Goal: Information Seeking & Learning: Understand process/instructions

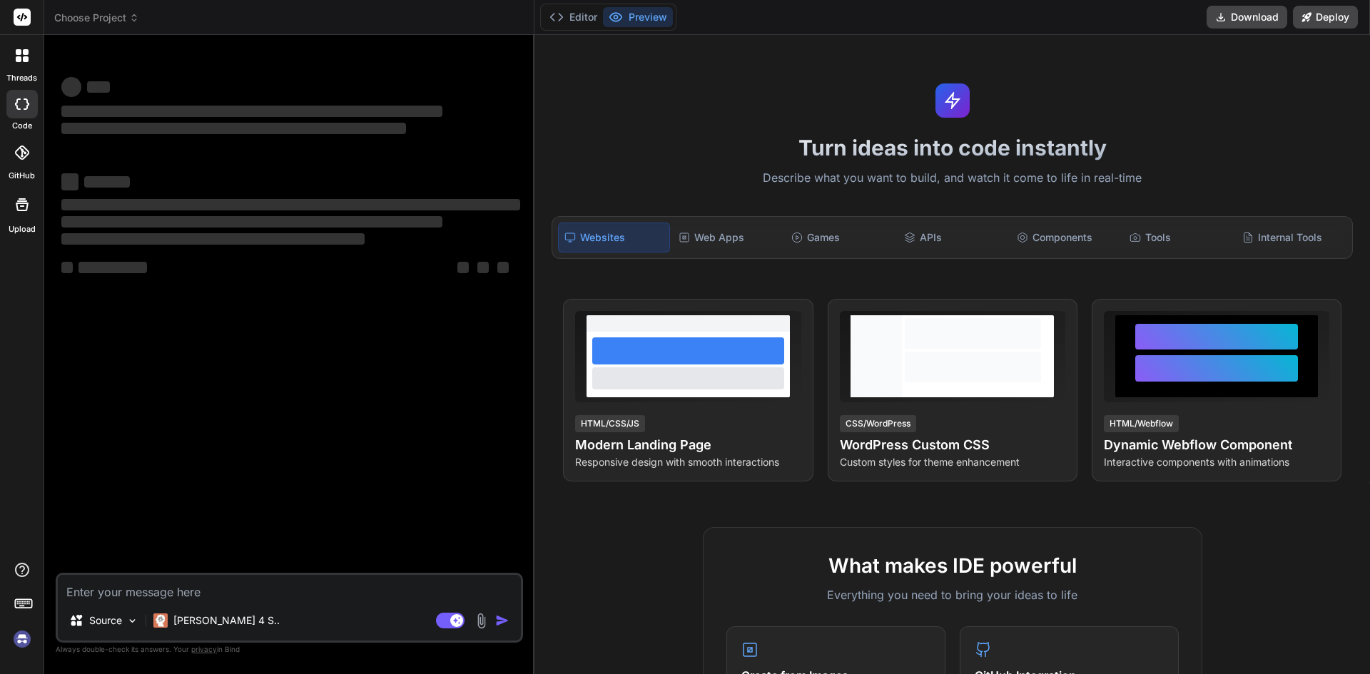
click at [143, 585] on textarea at bounding box center [289, 588] width 463 height 26
click at [215, 592] on textarea at bounding box center [289, 588] width 463 height 26
type textarea "x"
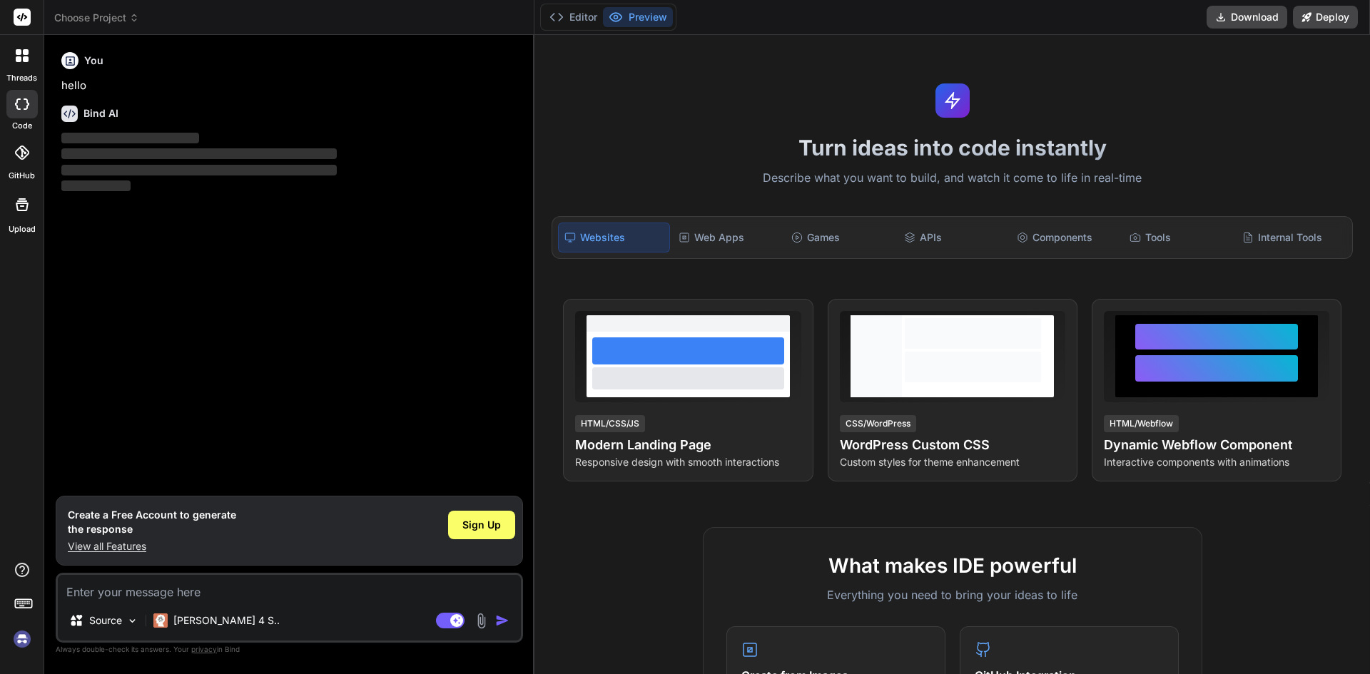
click at [143, 544] on p "View all Features" at bounding box center [152, 546] width 168 height 14
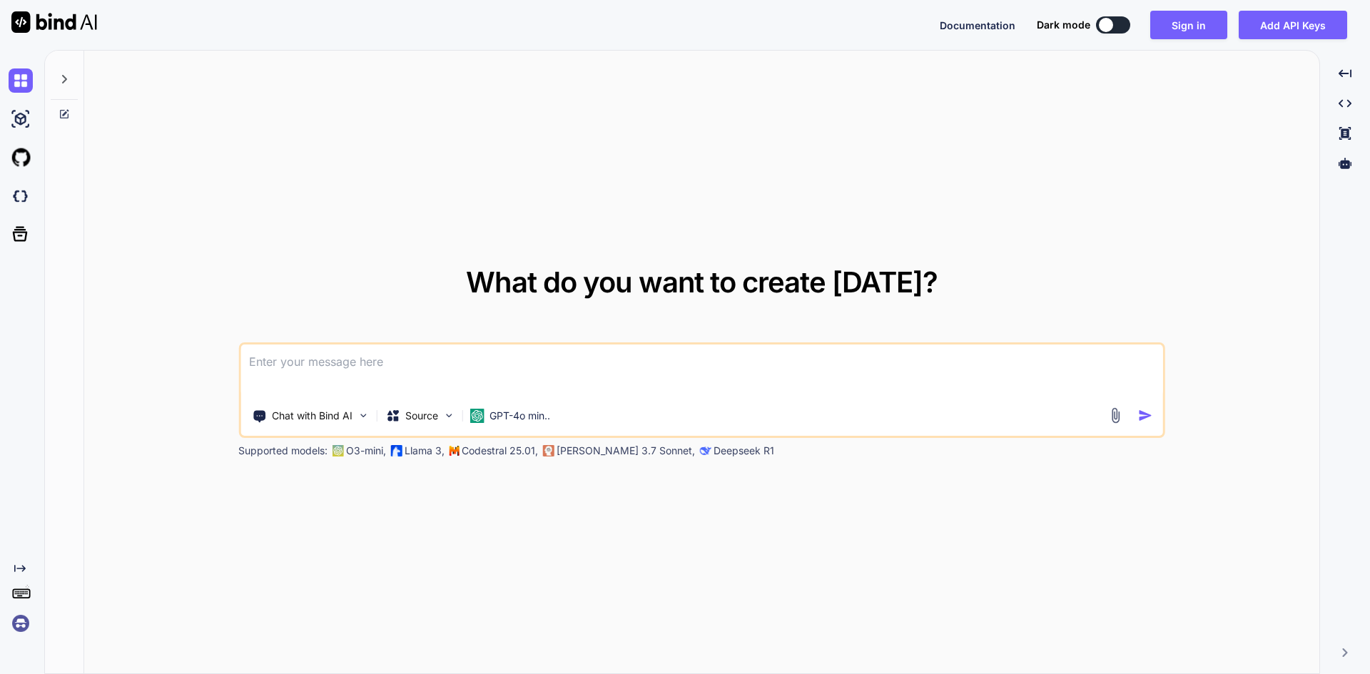
click at [327, 367] on textarea at bounding box center [701, 371] width 923 height 53
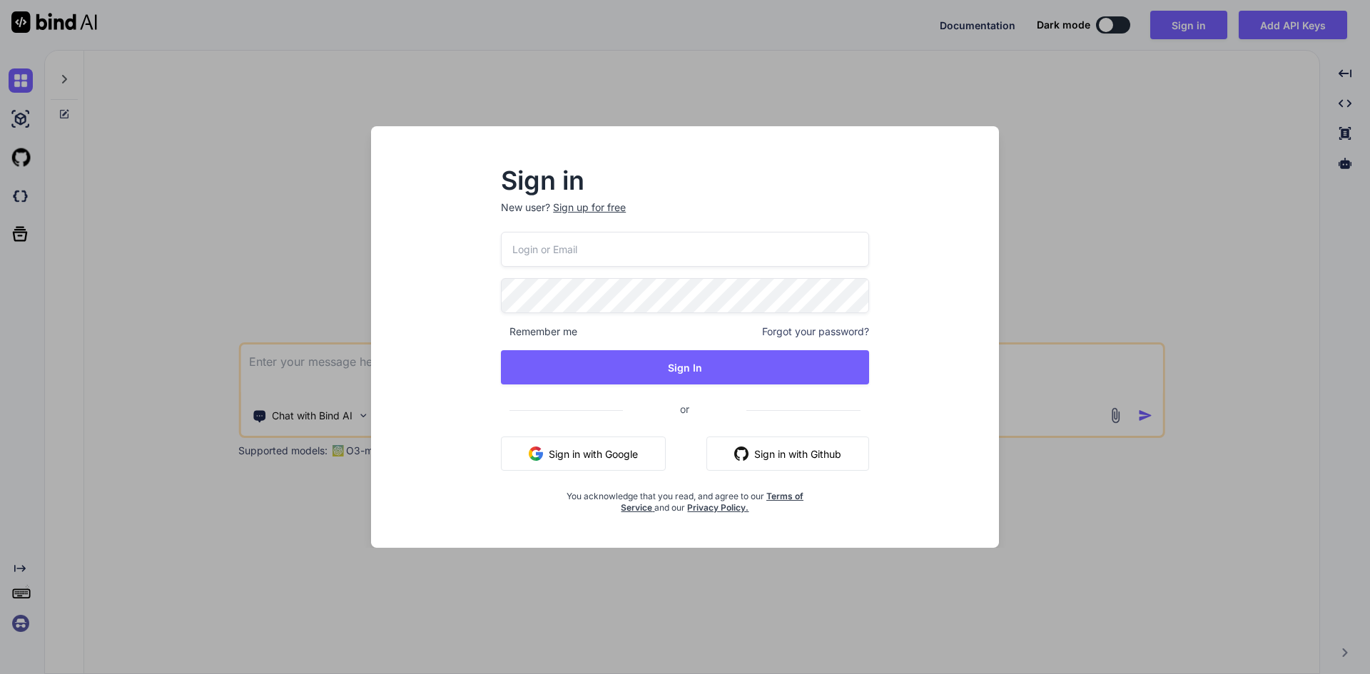
click at [635, 265] on input "email" at bounding box center [685, 249] width 368 height 35
type input "[EMAIL_ADDRESS][DOMAIN_NAME]"
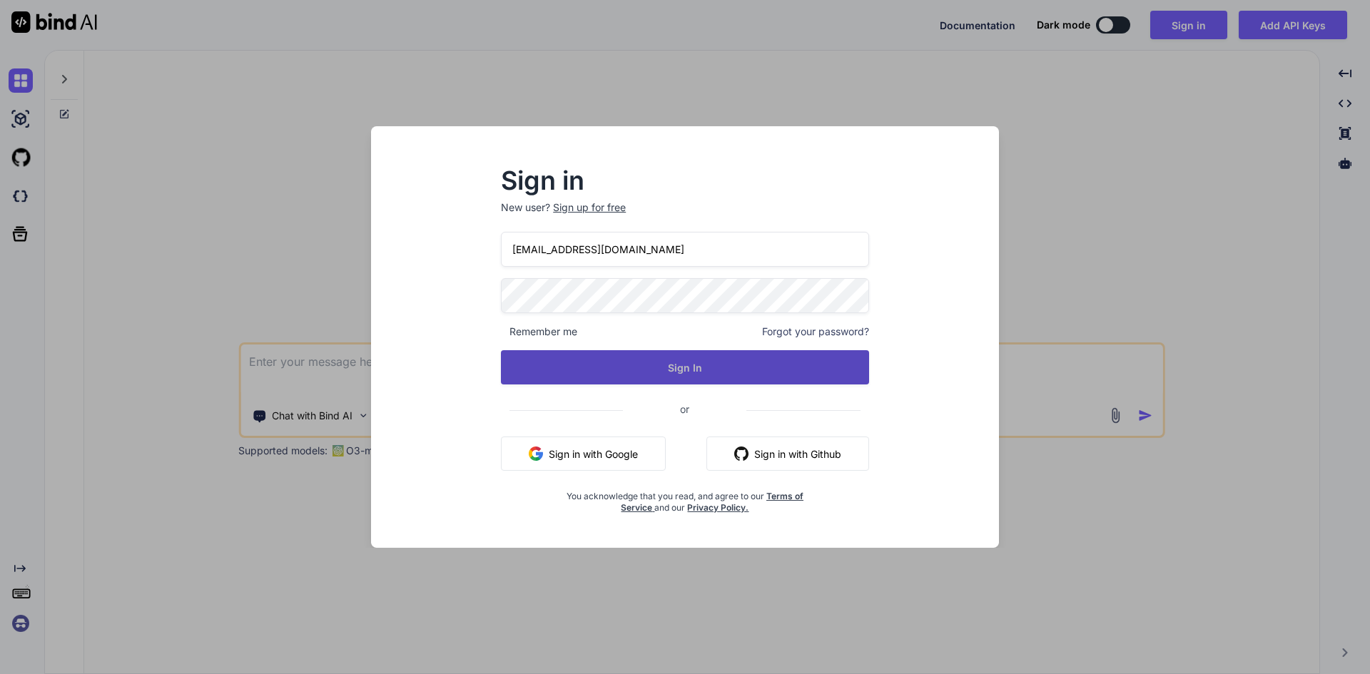
click at [666, 379] on button "Sign In" at bounding box center [685, 367] width 368 height 34
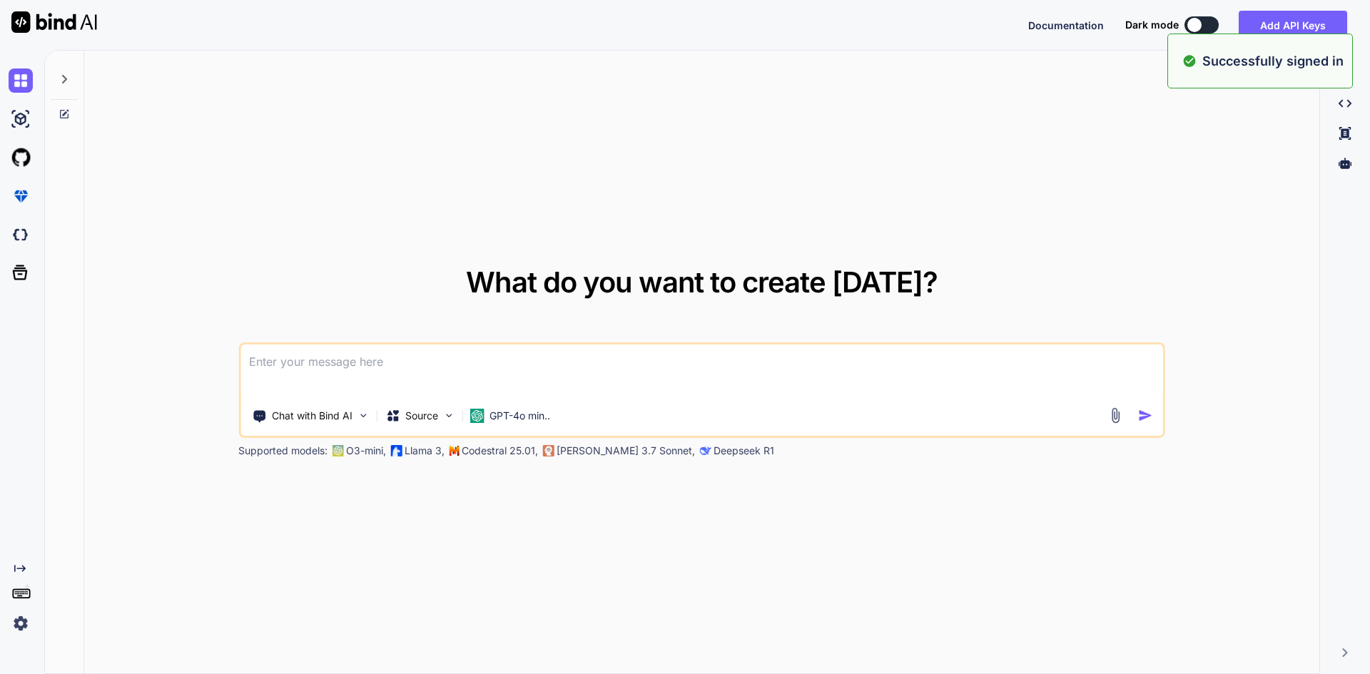
type textarea "x"
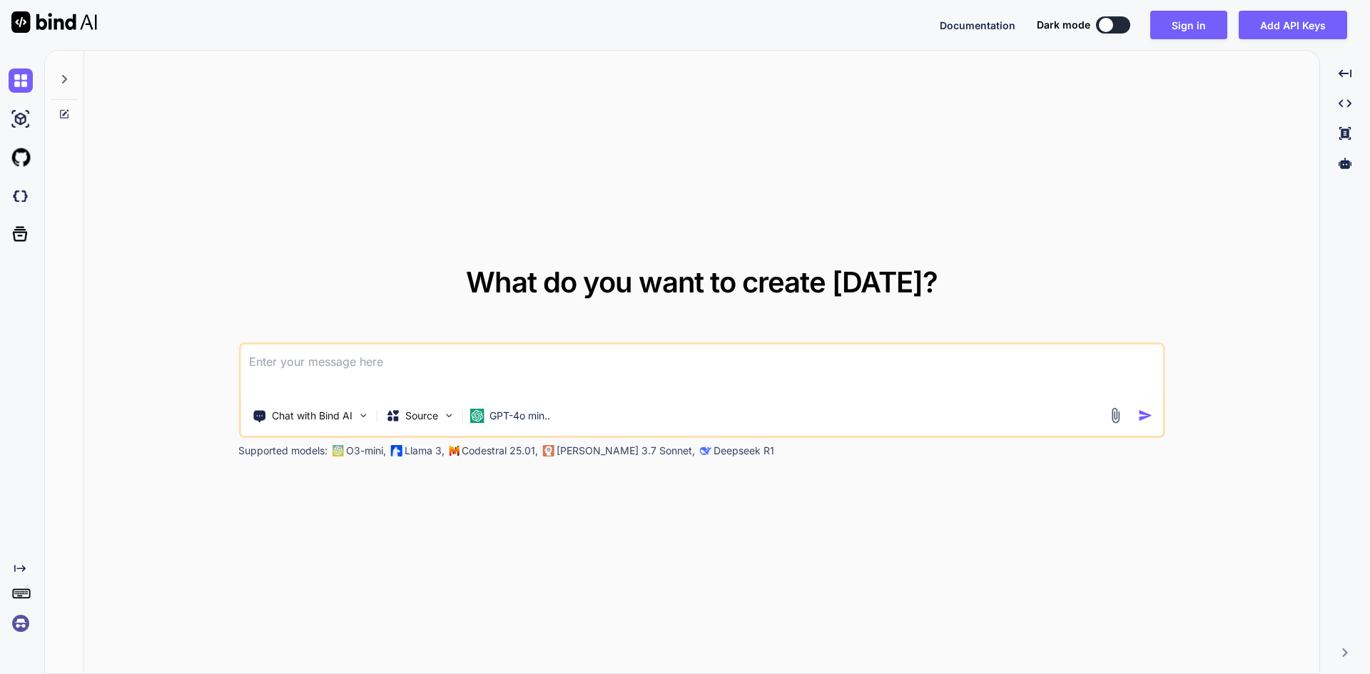
click at [524, 354] on textarea at bounding box center [701, 371] width 923 height 53
paste textarea
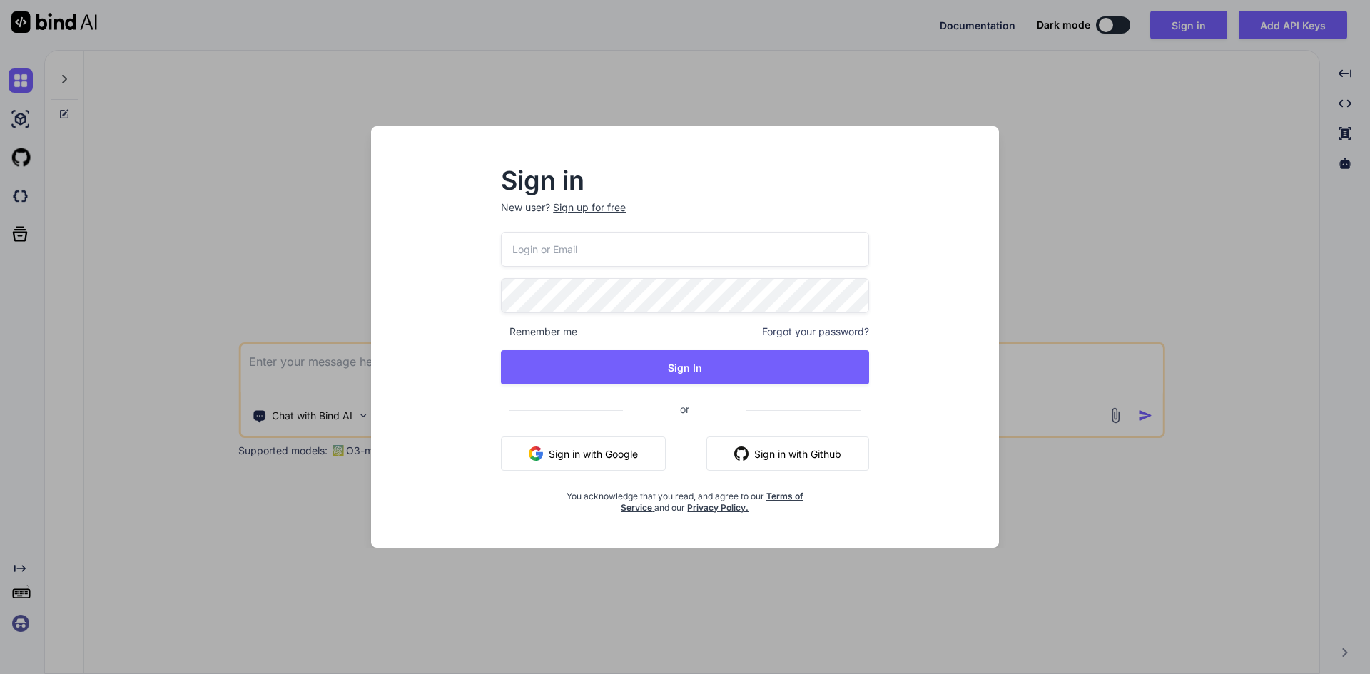
click at [588, 253] on input "email" at bounding box center [685, 249] width 368 height 35
type input "[EMAIL_ADDRESS][DOMAIN_NAME]"
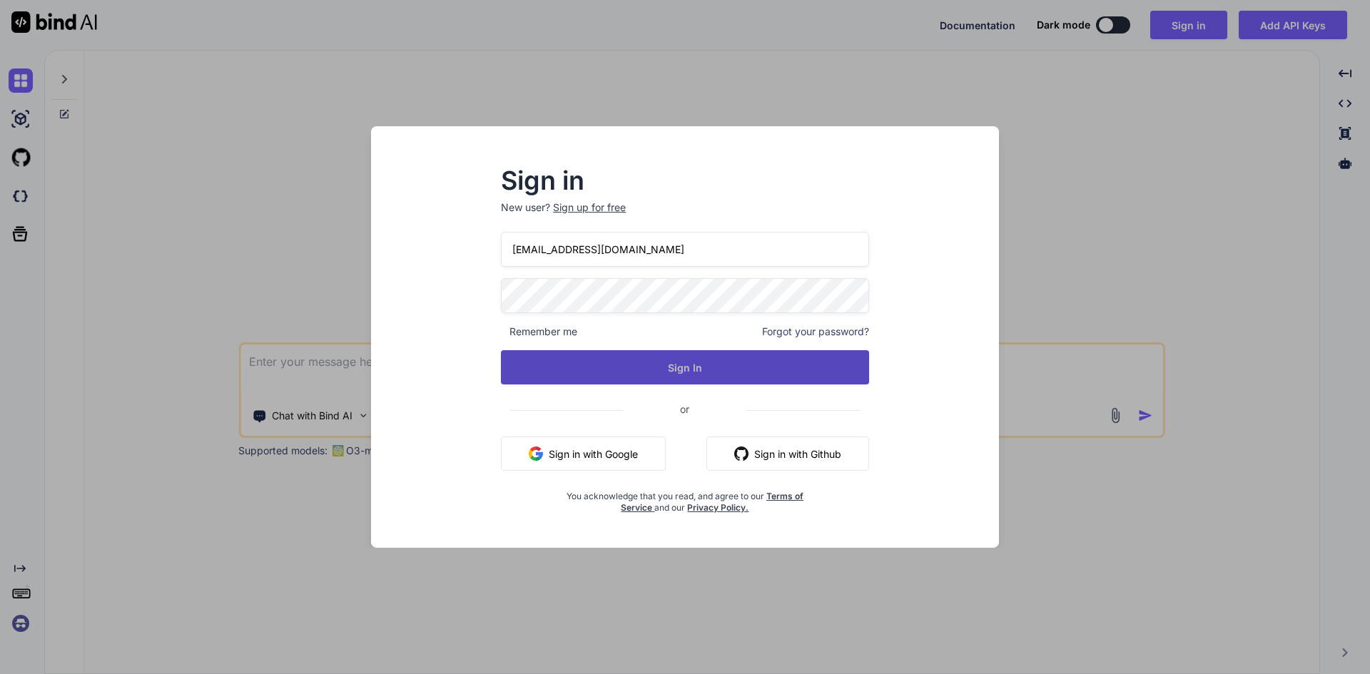
click at [691, 360] on button "Sign In" at bounding box center [685, 367] width 368 height 34
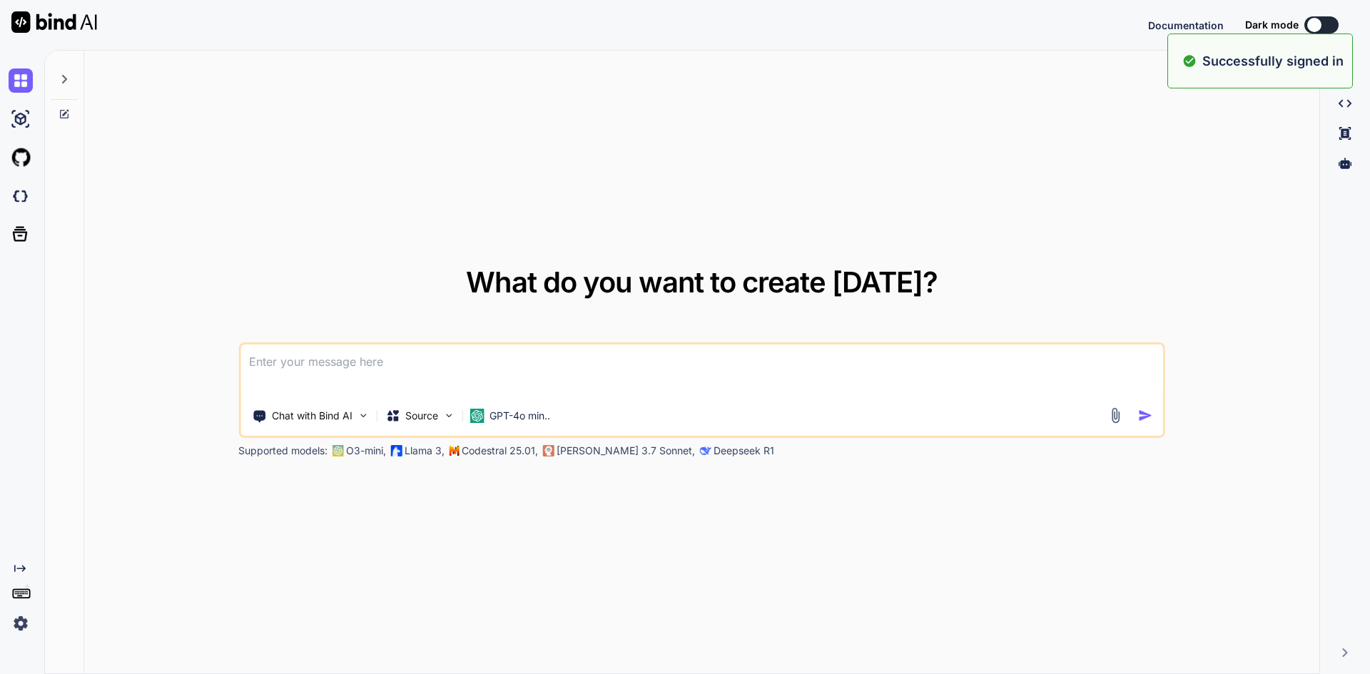
type textarea "x"
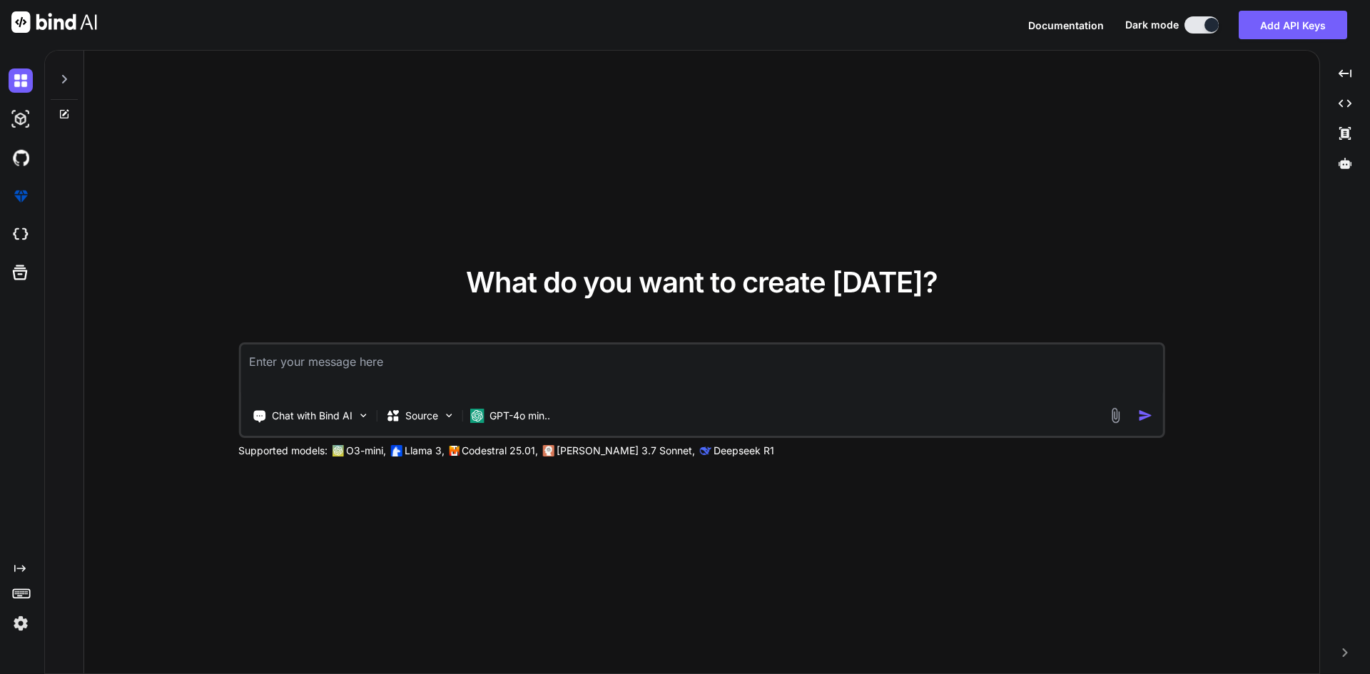
click at [449, 380] on textarea at bounding box center [701, 371] width 923 height 53
type textarea "I"
type textarea "x"
type textarea "I"
type textarea "x"
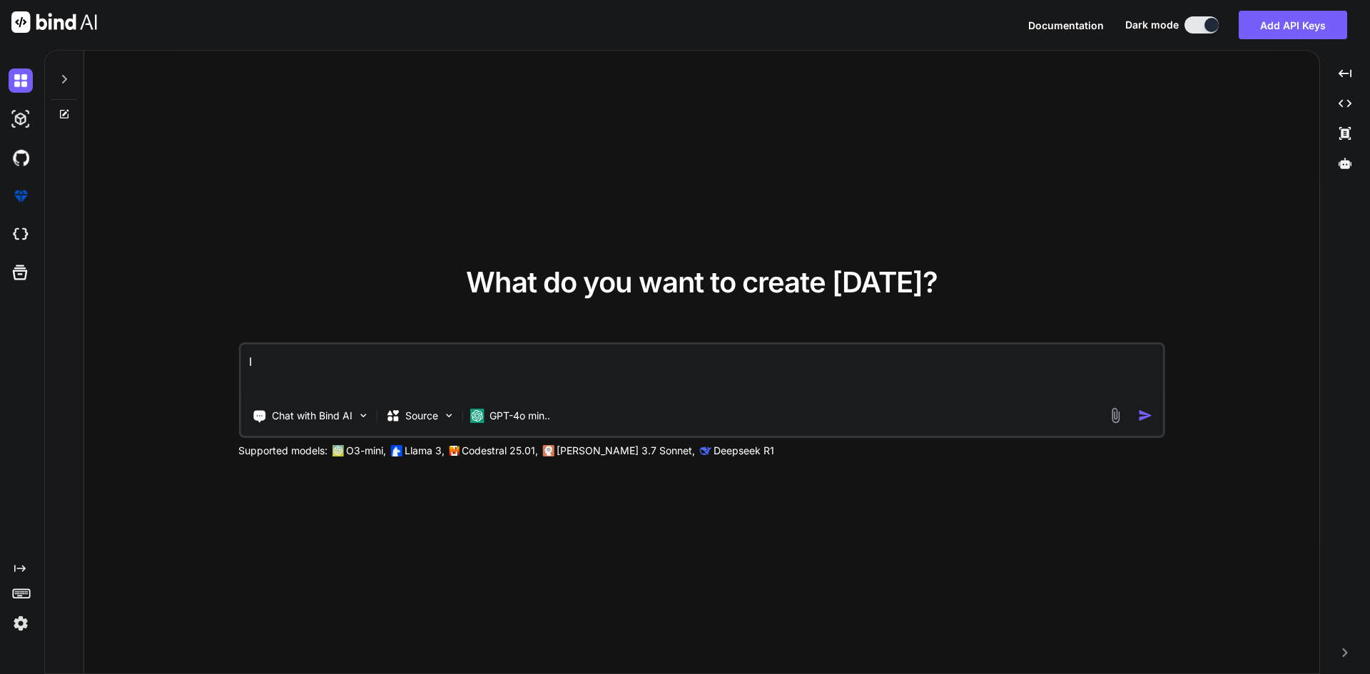
type textarea "I w"
type textarea "x"
type textarea "I wa"
type textarea "x"
type textarea "I wan"
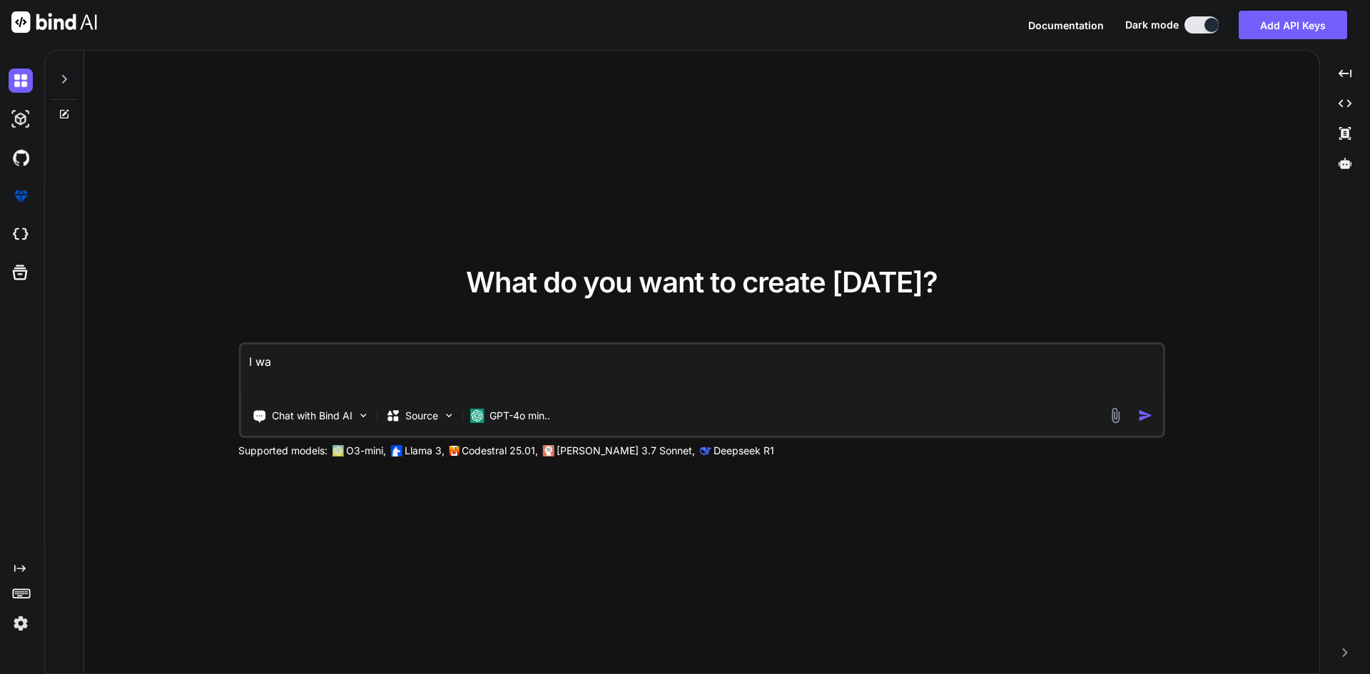
type textarea "x"
type textarea "I want"
type textarea "x"
type textarea "I want"
type textarea "x"
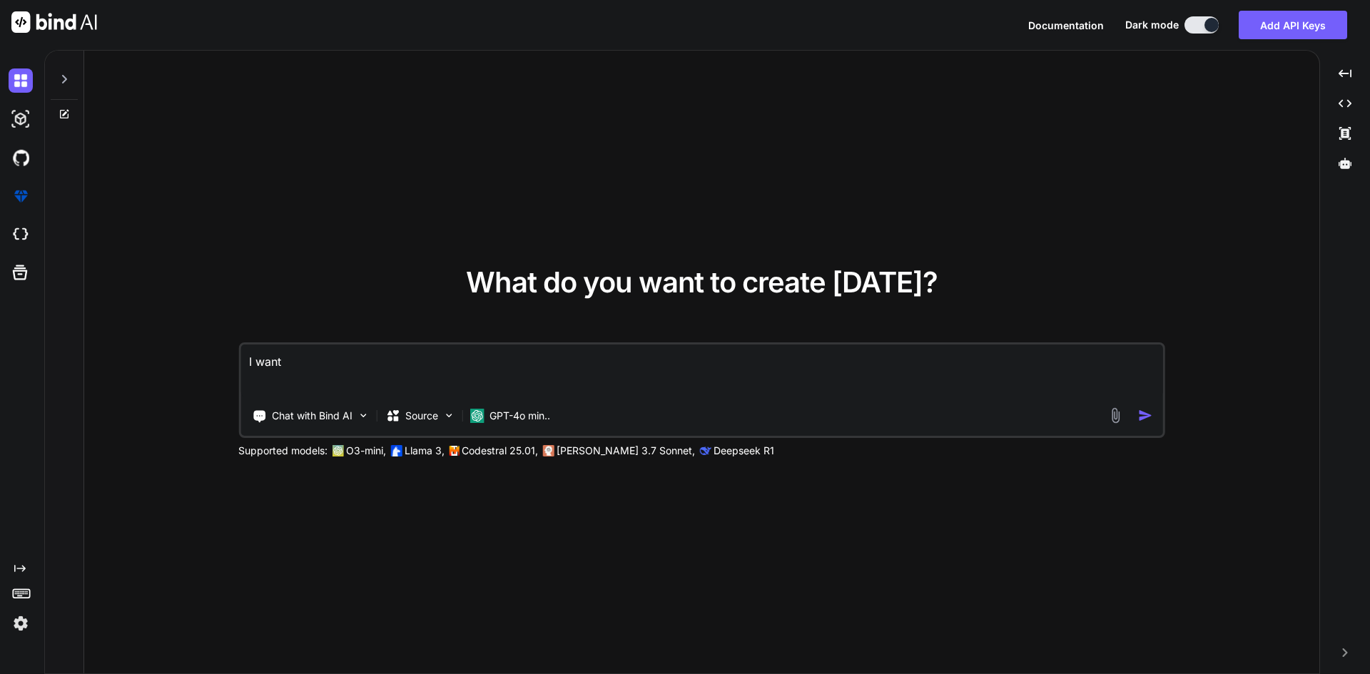
type textarea "I want t"
type textarea "x"
type textarea "I want to"
type textarea "x"
type textarea "I want to"
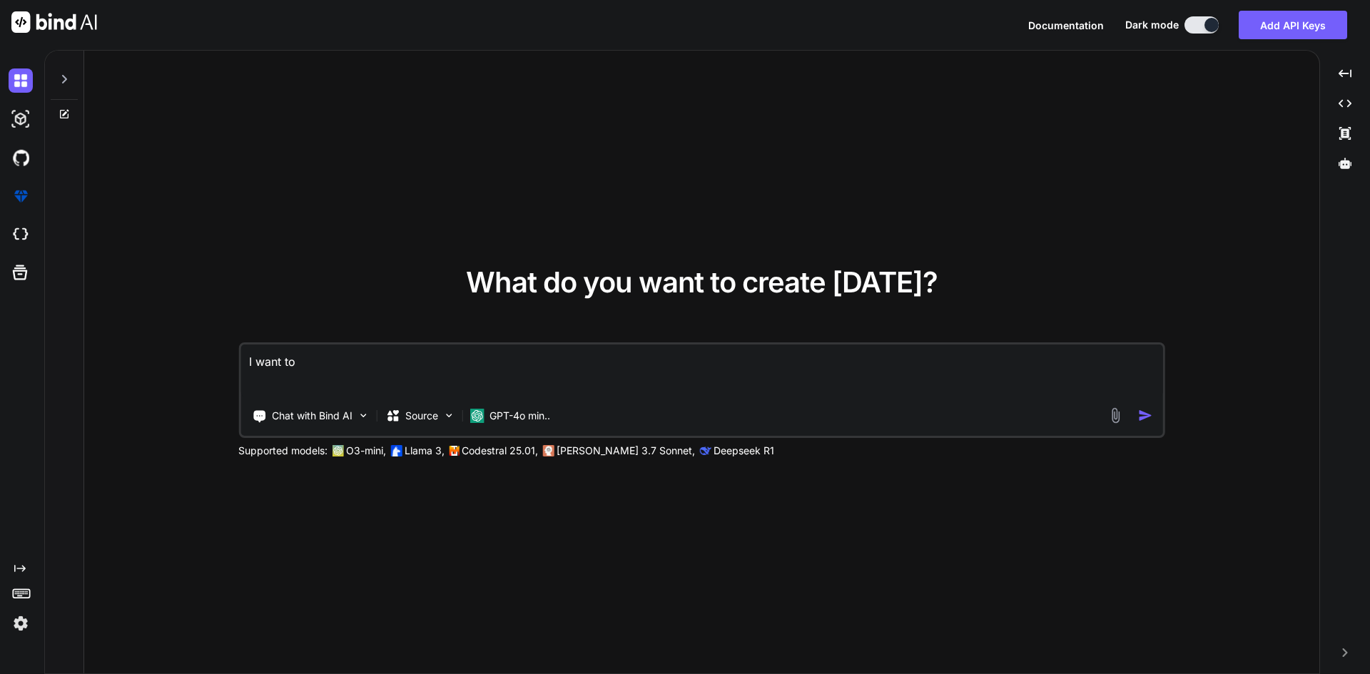
type textarea "x"
type textarea "I want to o"
type textarea "x"
type textarea "I want to op"
type textarea "x"
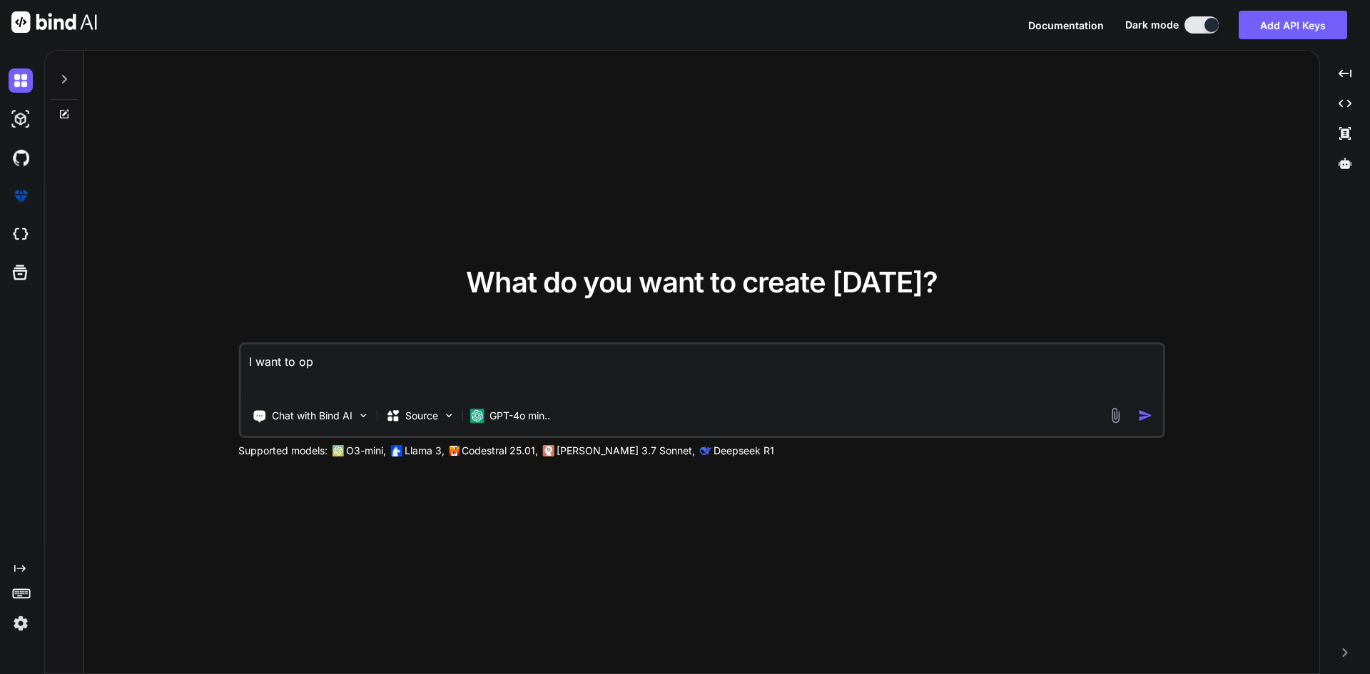
type textarea "I want to ope"
type textarea "x"
type textarea "I want to open"
type textarea "x"
type textarea "I want to open"
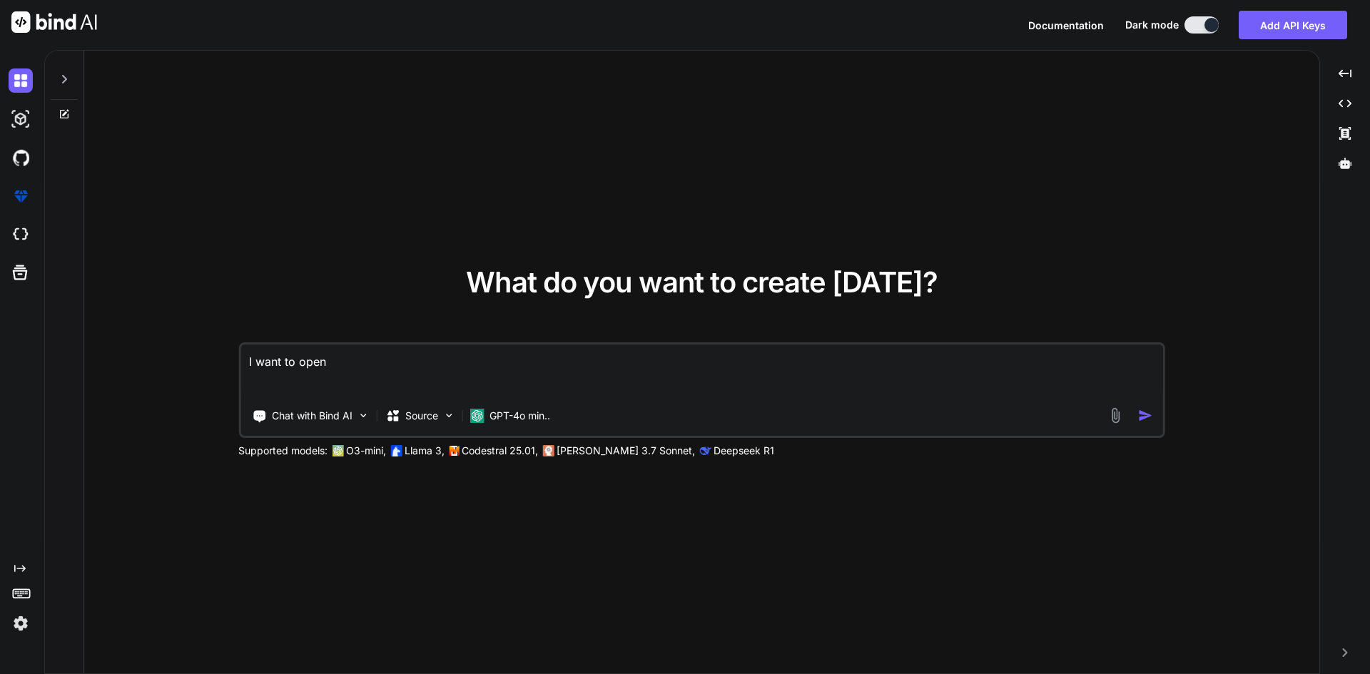
type textarea "x"
type textarea "I want to open e"
type textarea "x"
type textarea "I want to open em"
type textarea "x"
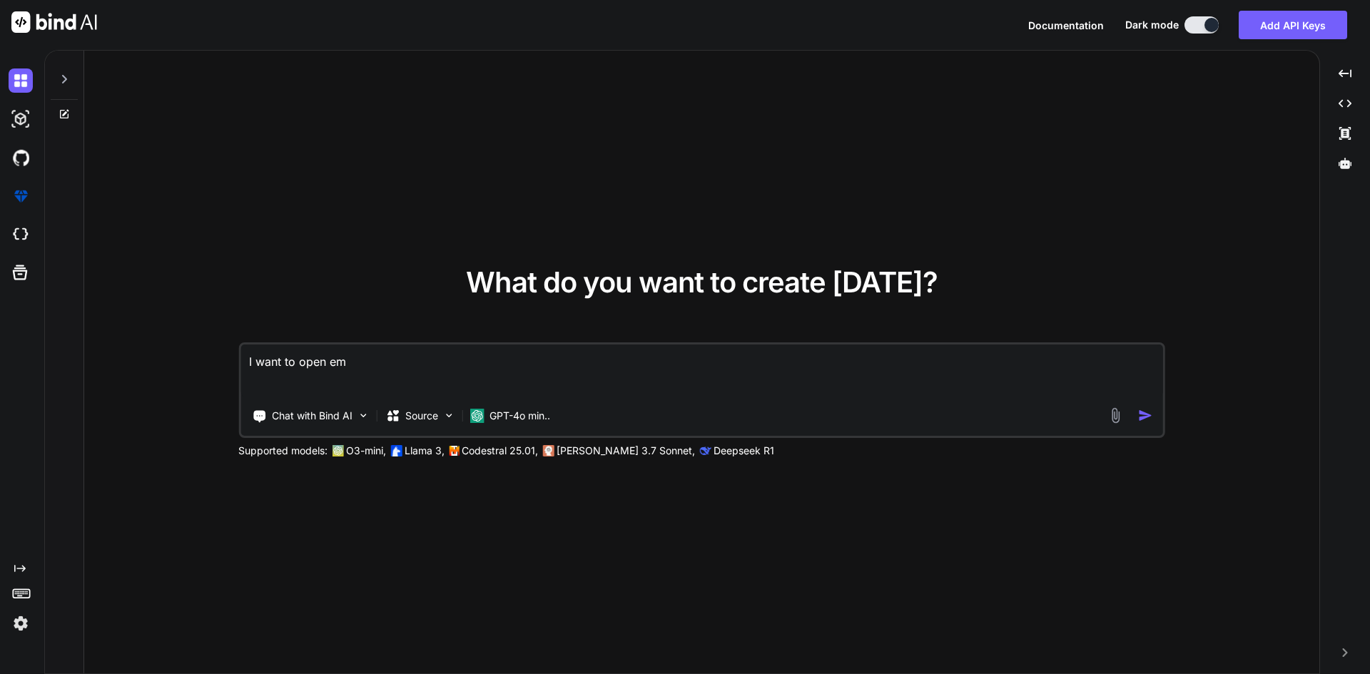
type textarea "I want to open ema"
type textarea "x"
type textarea "I want to open emai"
type textarea "x"
type textarea "I want to open email"
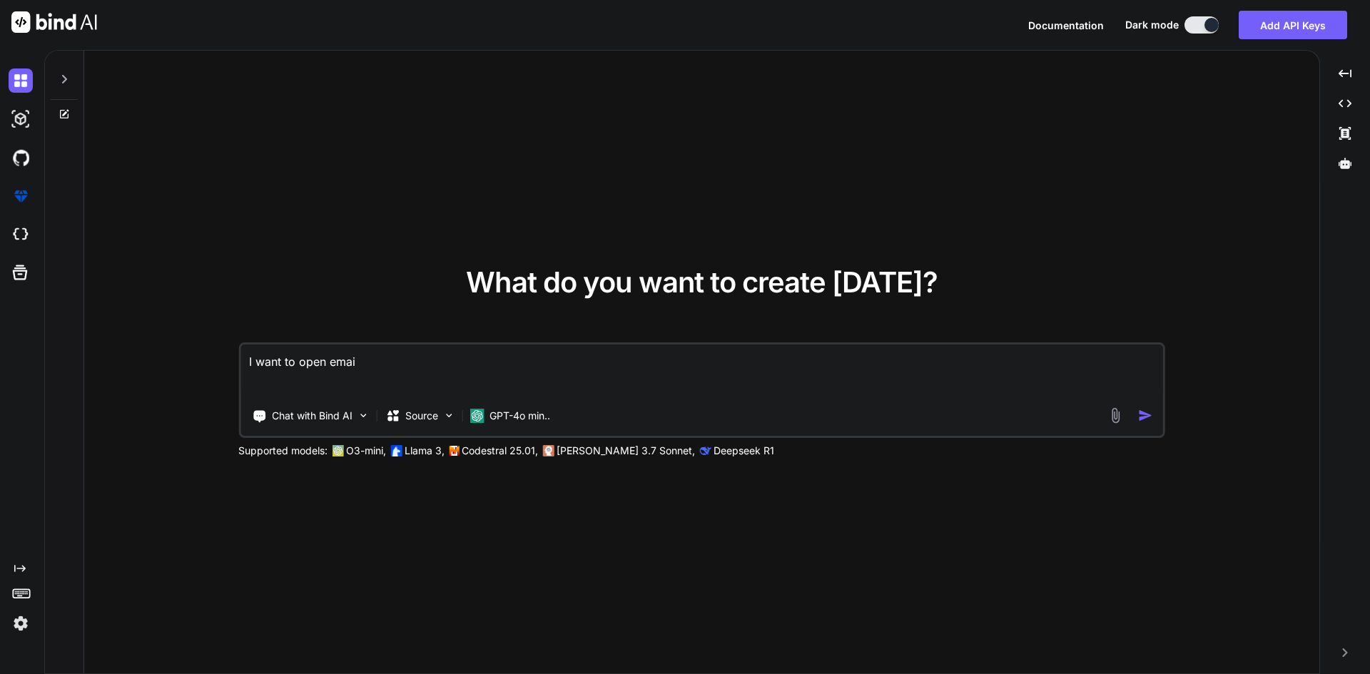
type textarea "x"
type textarea "I want to open email"
type textarea "x"
type textarea "I want to open email"
type textarea "x"
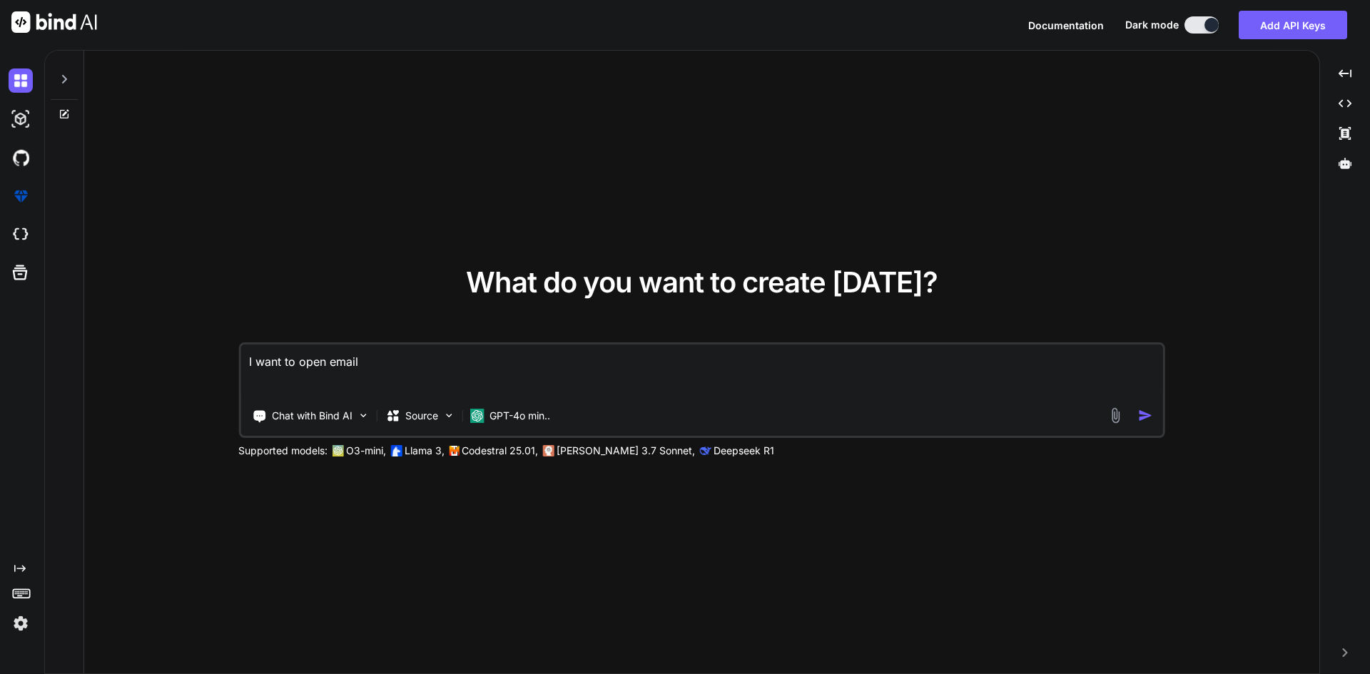
type textarea "I want to open emai"
type textarea "x"
type textarea "I want to open ema"
type textarea "x"
type textarea "I want to open em"
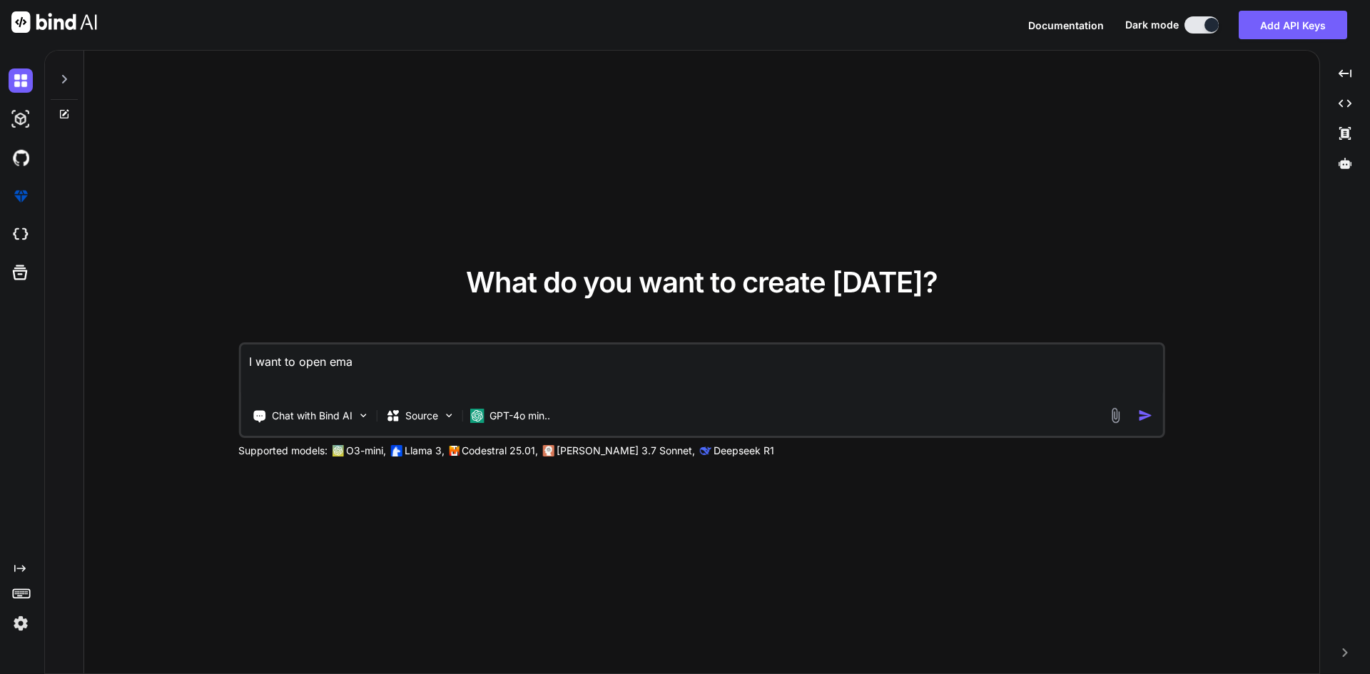
type textarea "x"
type textarea "I want to open e"
type textarea "x"
type textarea "I want to open"
type textarea "x"
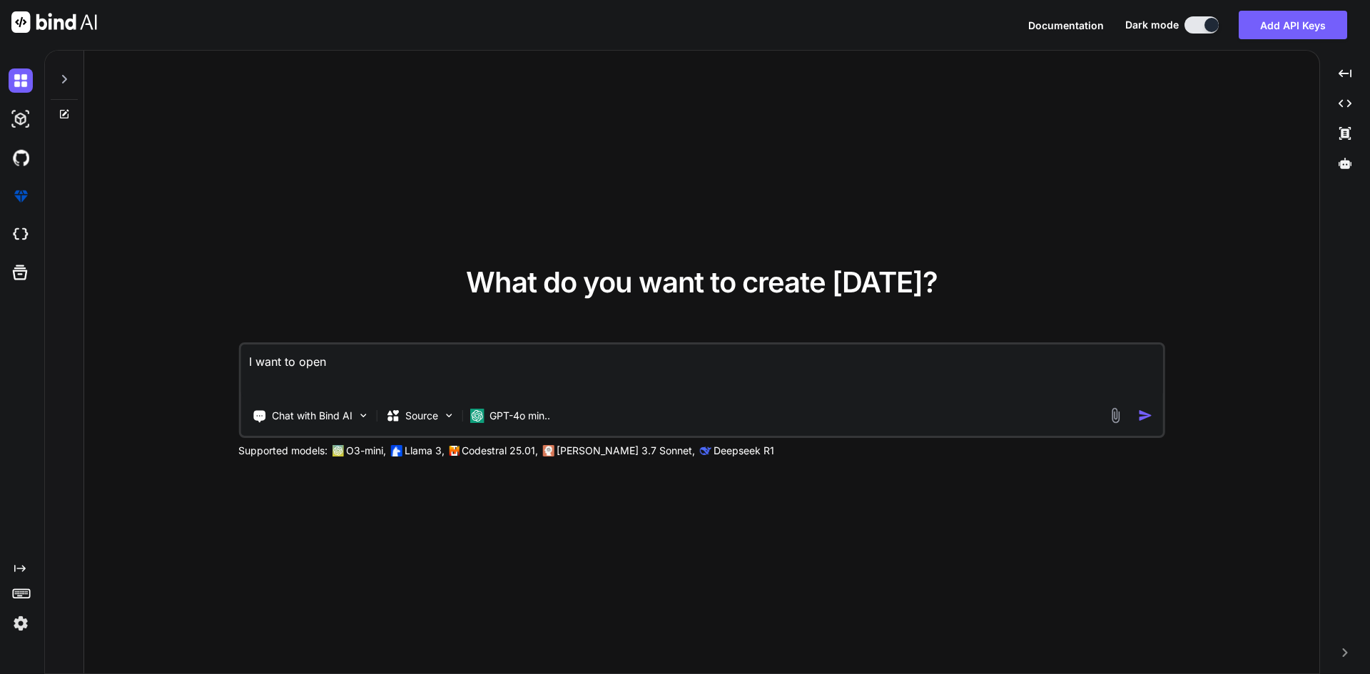
type textarea "I want to open s"
type textarea "x"
type textarea "I want to open se"
type textarea "x"
type textarea "I want to open sen"
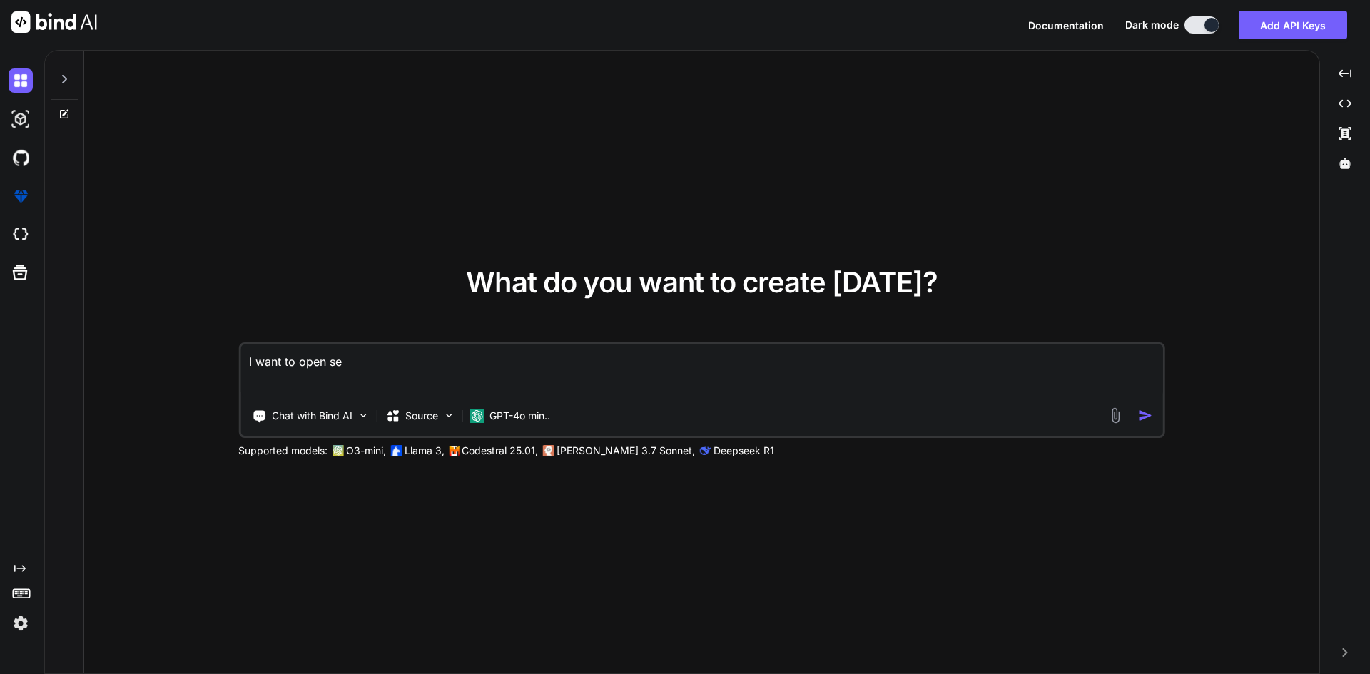
type textarea "x"
type textarea "I want to open send"
type textarea "x"
type textarea "I want to open send"
type textarea "x"
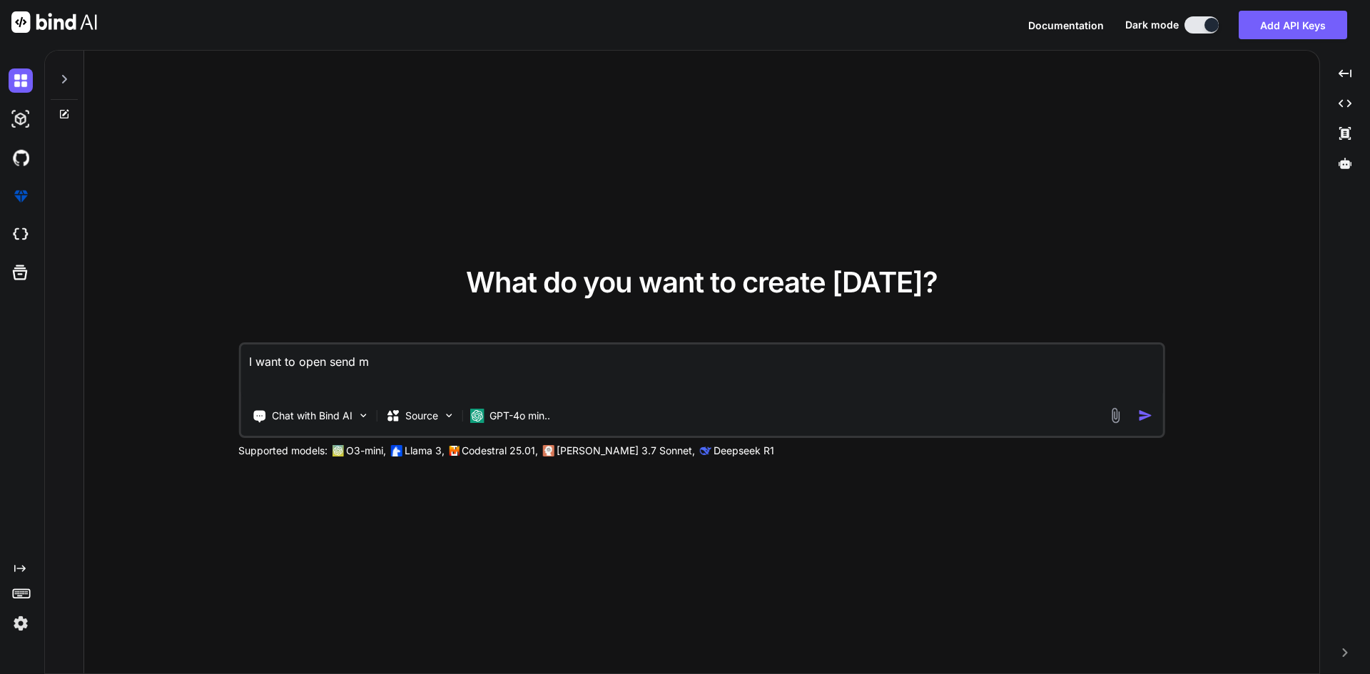
type textarea "I want to open send me"
type textarea "x"
type textarea "I want to open send mea"
type textarea "x"
type textarea "I want to open send meai"
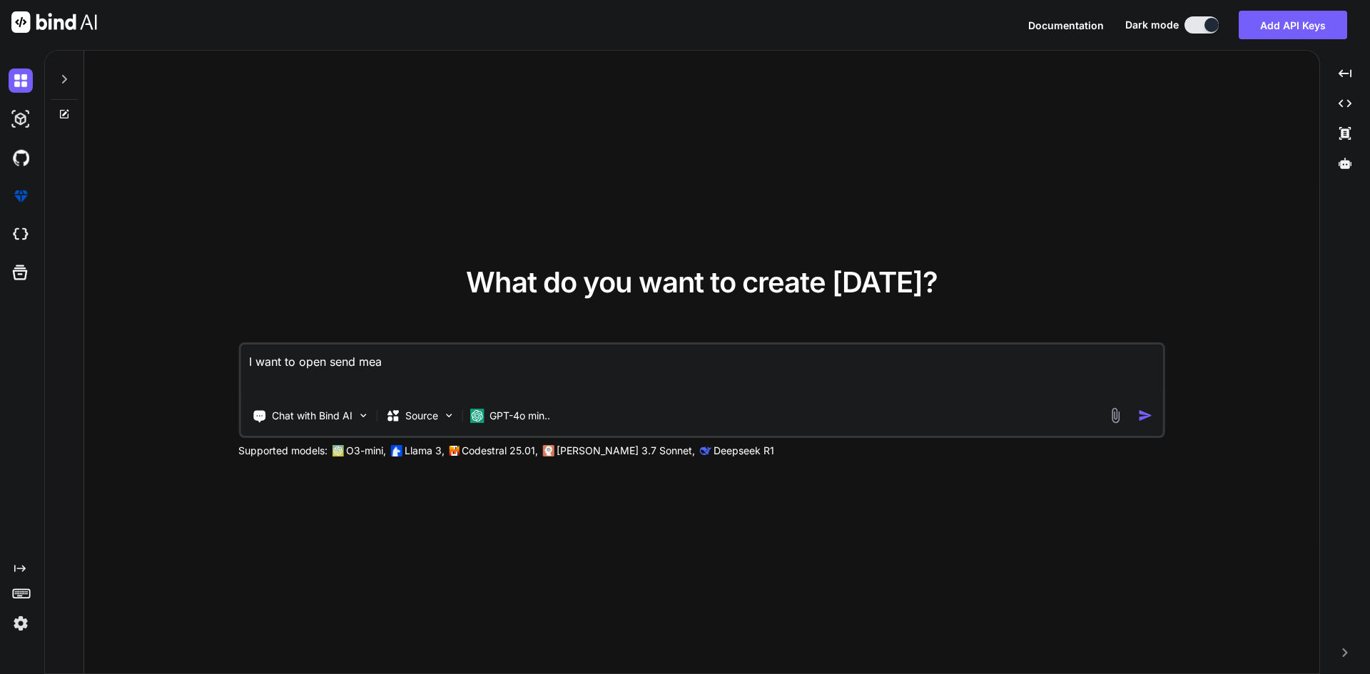
type textarea "x"
type textarea "I want to open send meail"
type textarea "x"
type textarea "I want to open send meail"
type textarea "x"
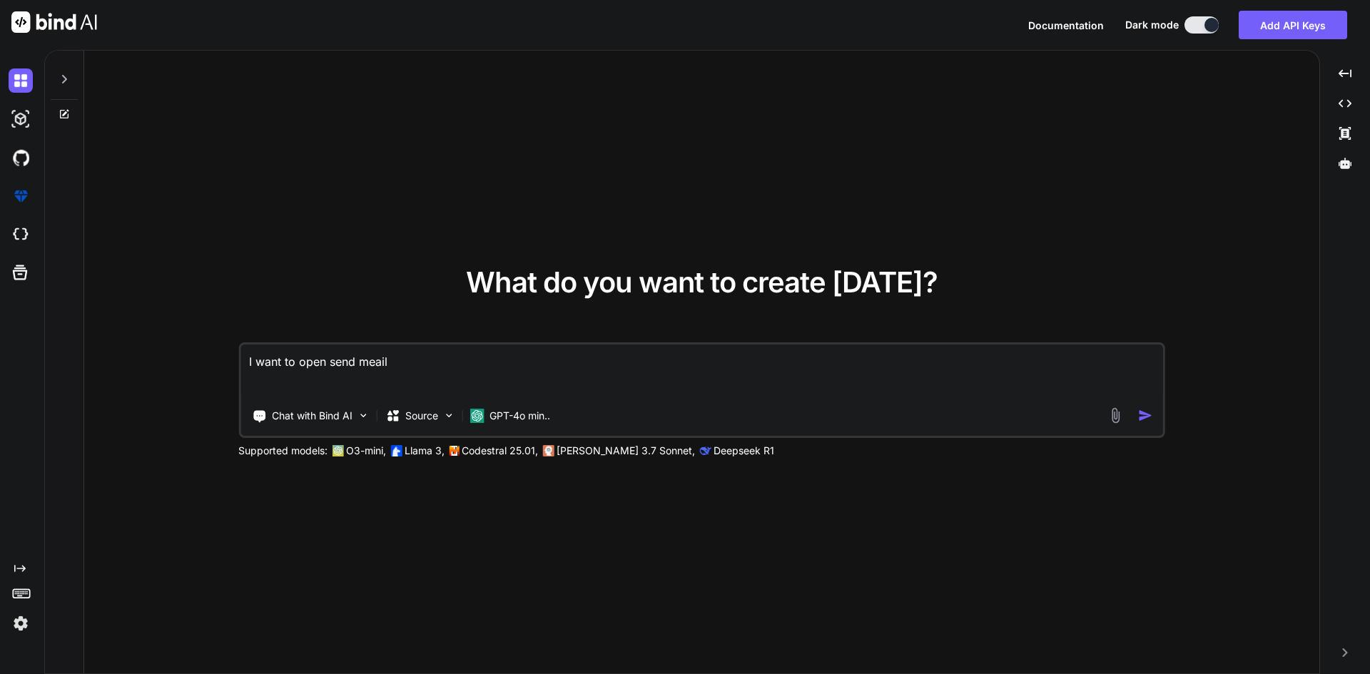
type textarea "I want to open send meail"
type textarea "x"
type textarea "I want to open send meai"
type textarea "x"
type textarea "I want to open send mea"
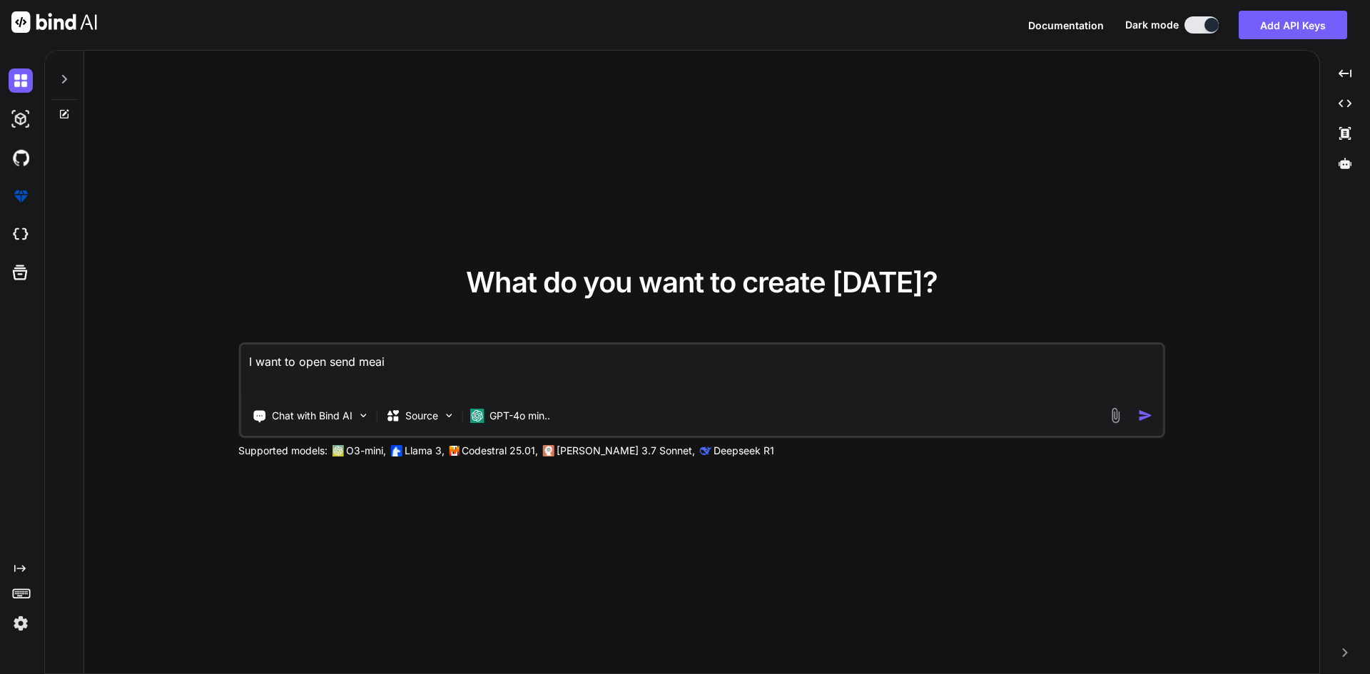
type textarea "x"
type textarea "I want to open send me"
type textarea "x"
type textarea "I want to open send m"
type textarea "x"
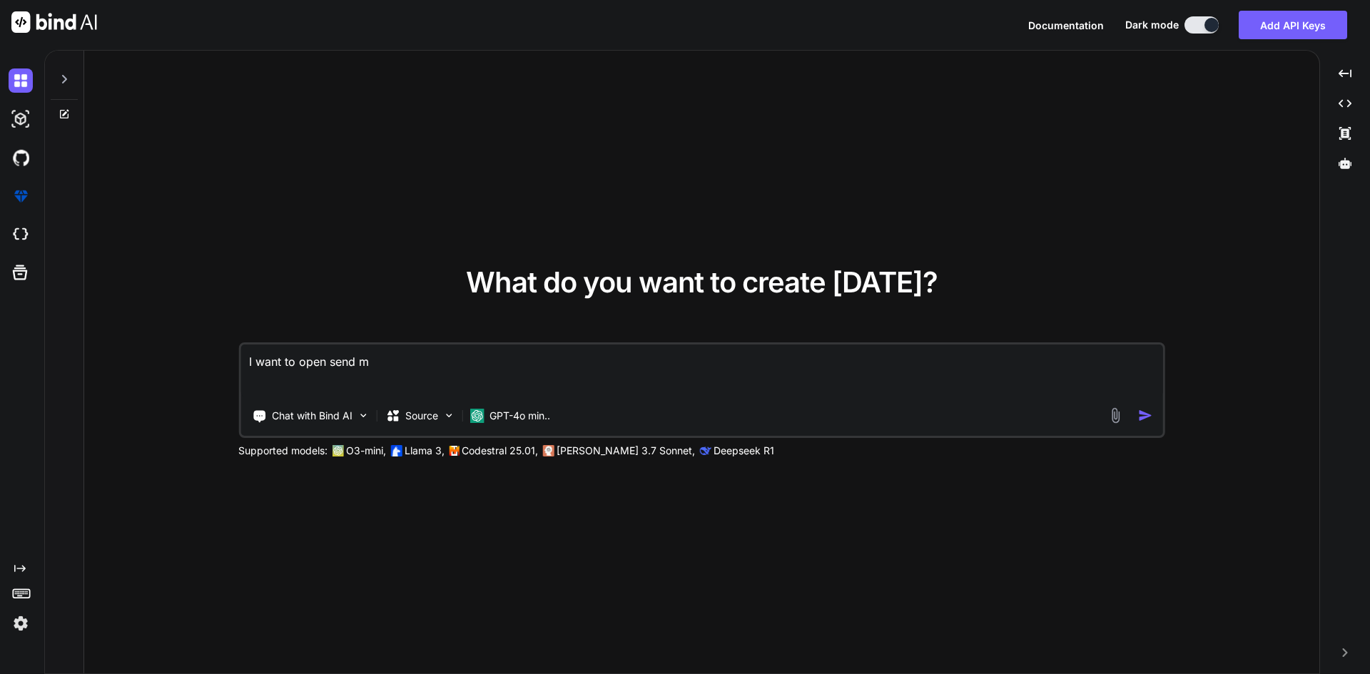
type textarea "I want to open send"
type textarea "x"
type textarea "I want to open send e"
type textarea "x"
type textarea "I want to open send em"
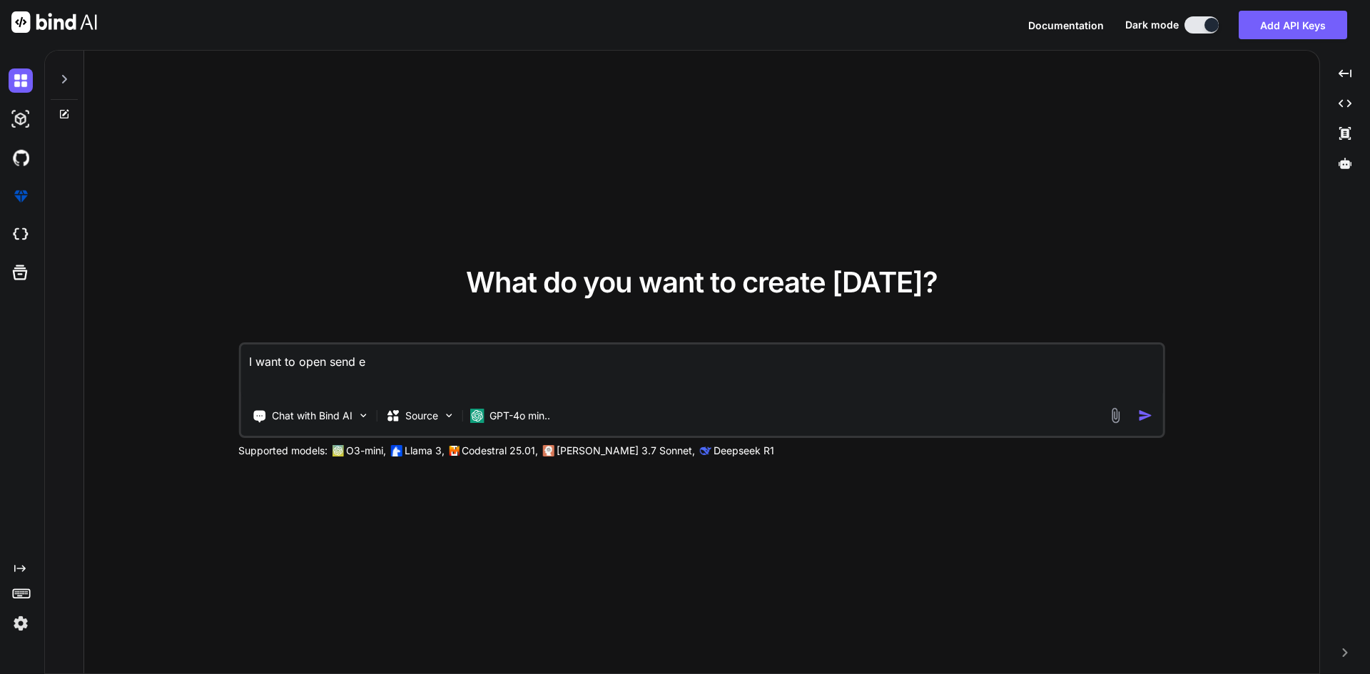
type textarea "x"
type textarea "I want to open send ema"
type textarea "x"
type textarea "I want to open send emai"
type textarea "x"
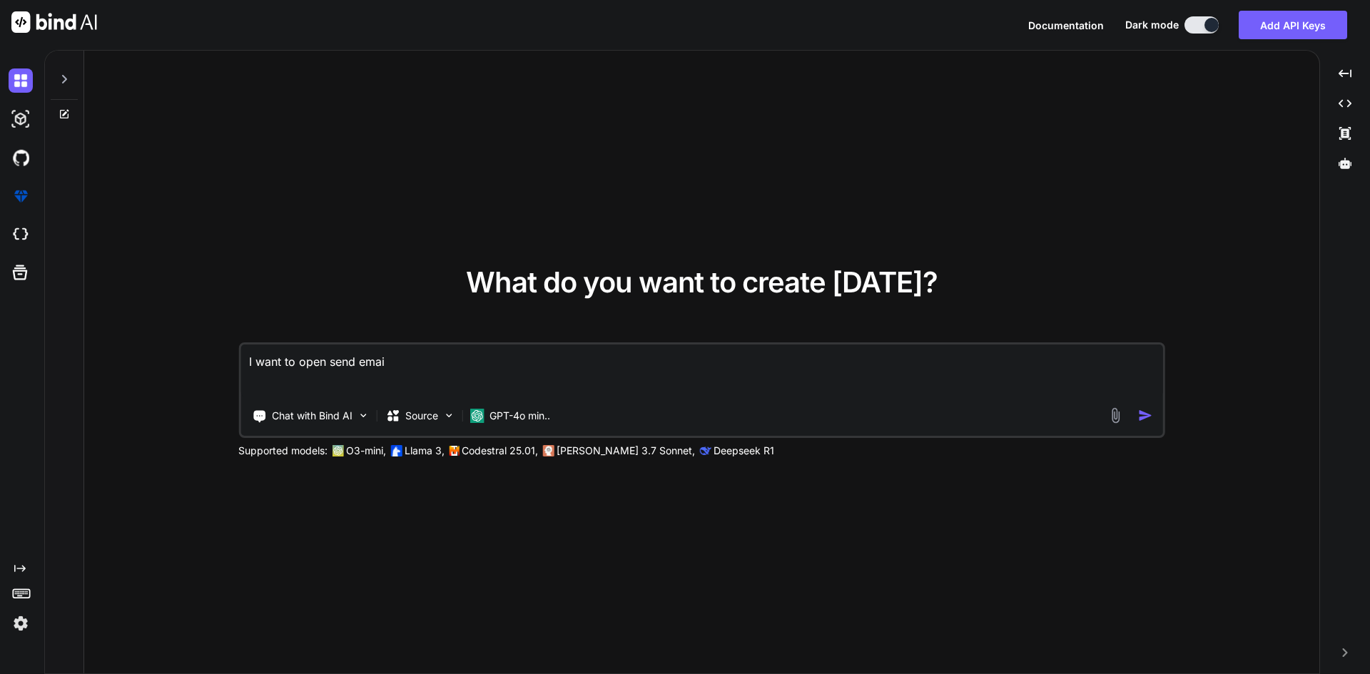
type textarea "I want to open send email"
type textarea "x"
type textarea "I want to open send email"
type textarea "x"
type textarea "I want to open send email o"
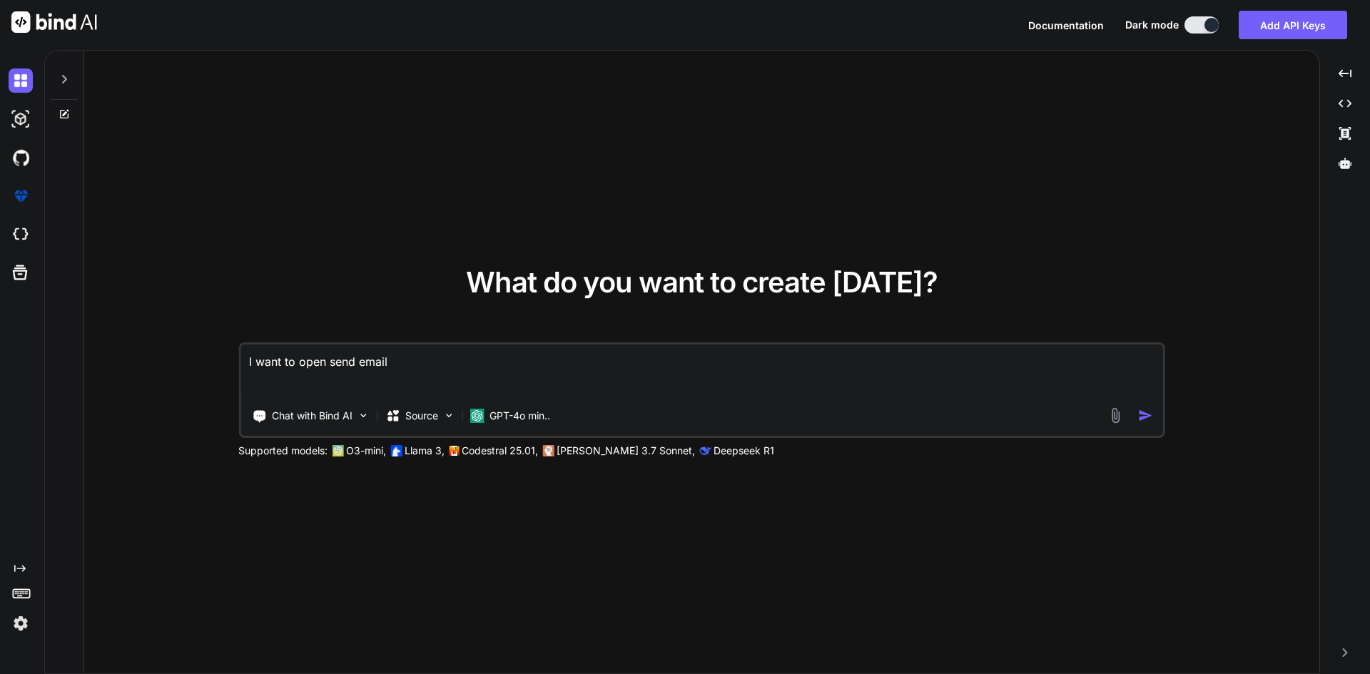
type textarea "x"
type textarea "I want to open send email on"
type textarea "x"
type textarea "I want to open send email on"
type textarea "x"
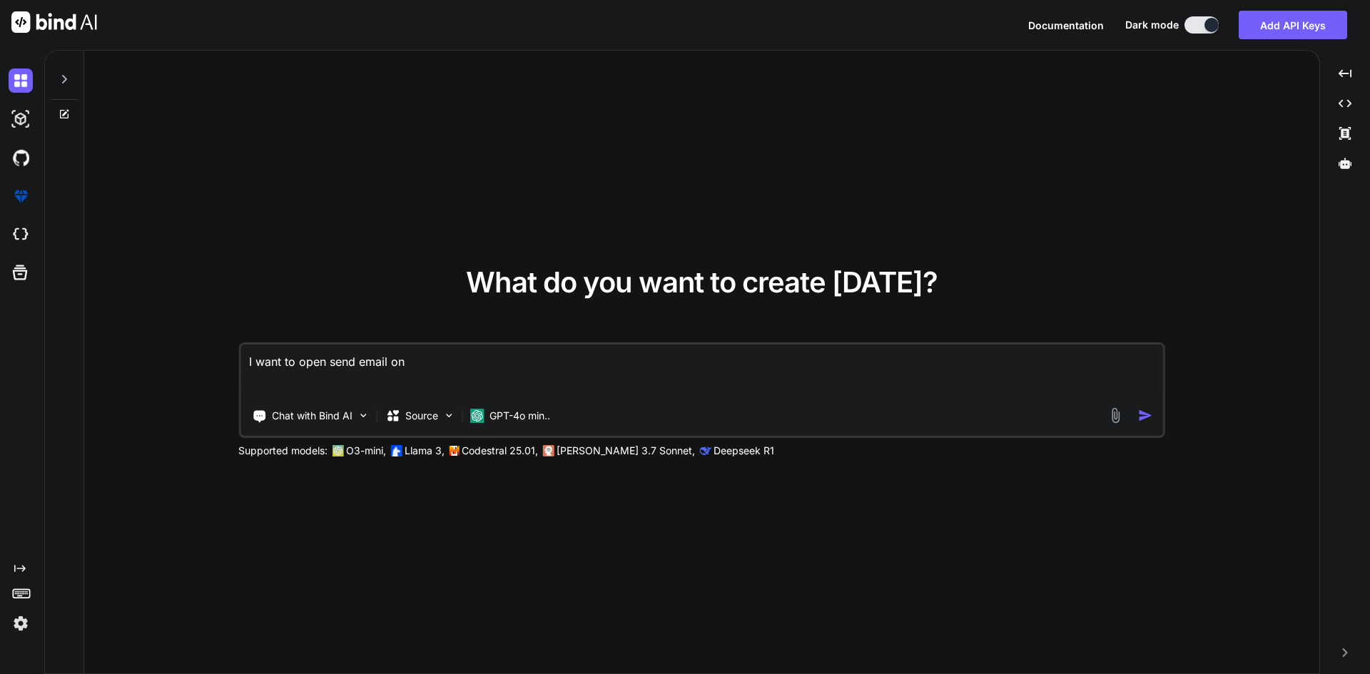
type textarea "I want to open send email on c"
type textarea "x"
type textarea "I want to open send email on cl"
type textarea "x"
type textarea "I want to open send email on cli"
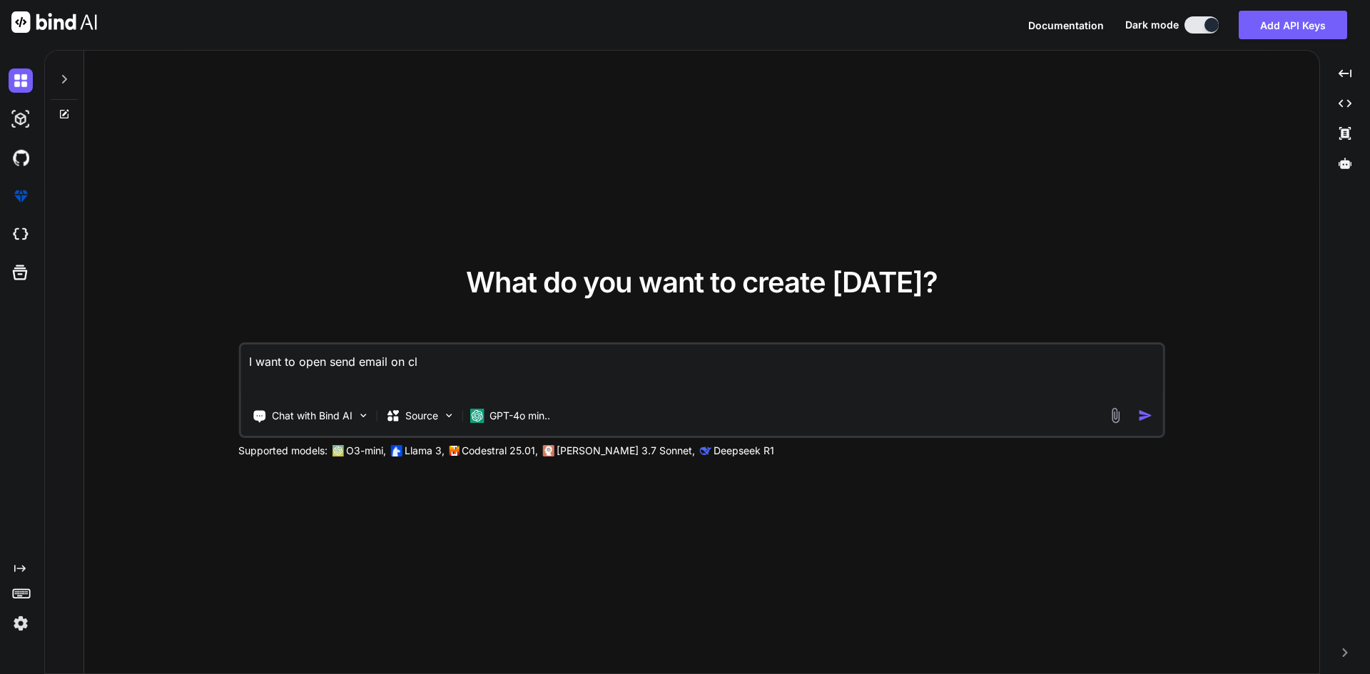
type textarea "x"
type textarea "I want to open send email on clic"
type textarea "x"
type textarea "I want to open send email on click"
type textarea "x"
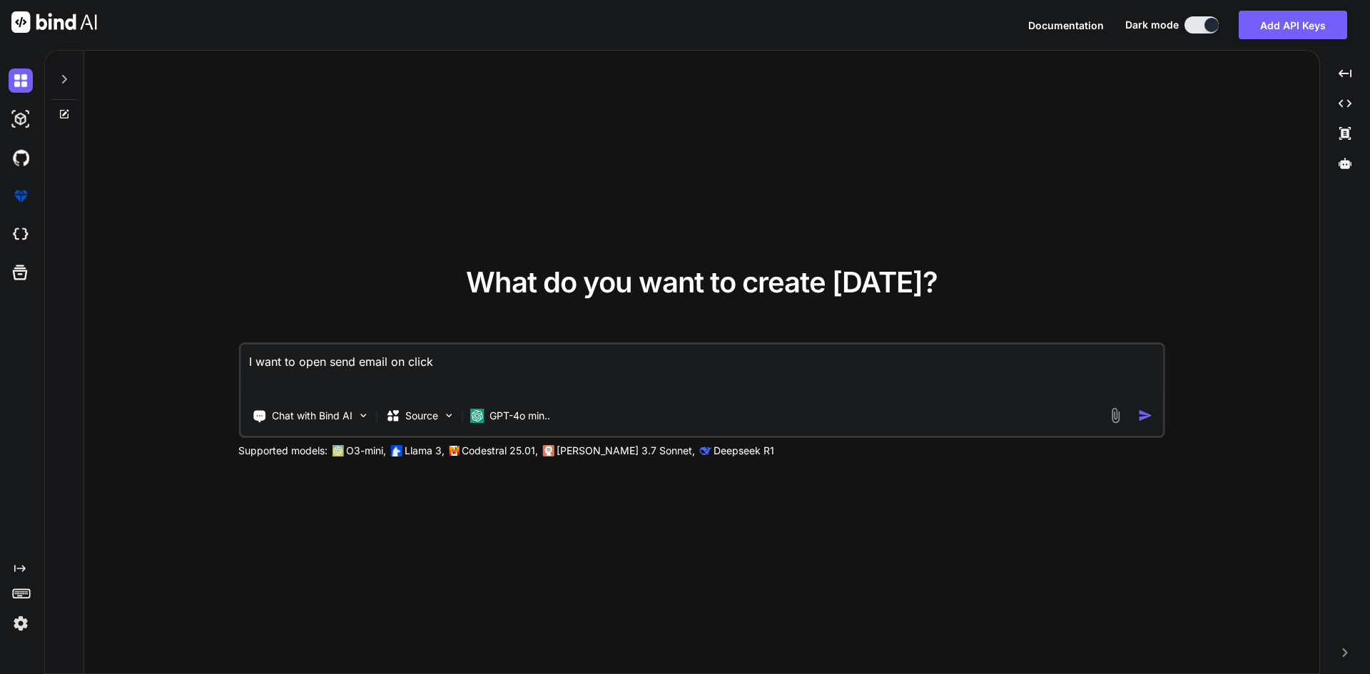
type textarea "I want to open send email on clic"
type textarea "x"
type textarea "I want to open send email on cli"
type textarea "x"
type textarea "I want to open send email on cl"
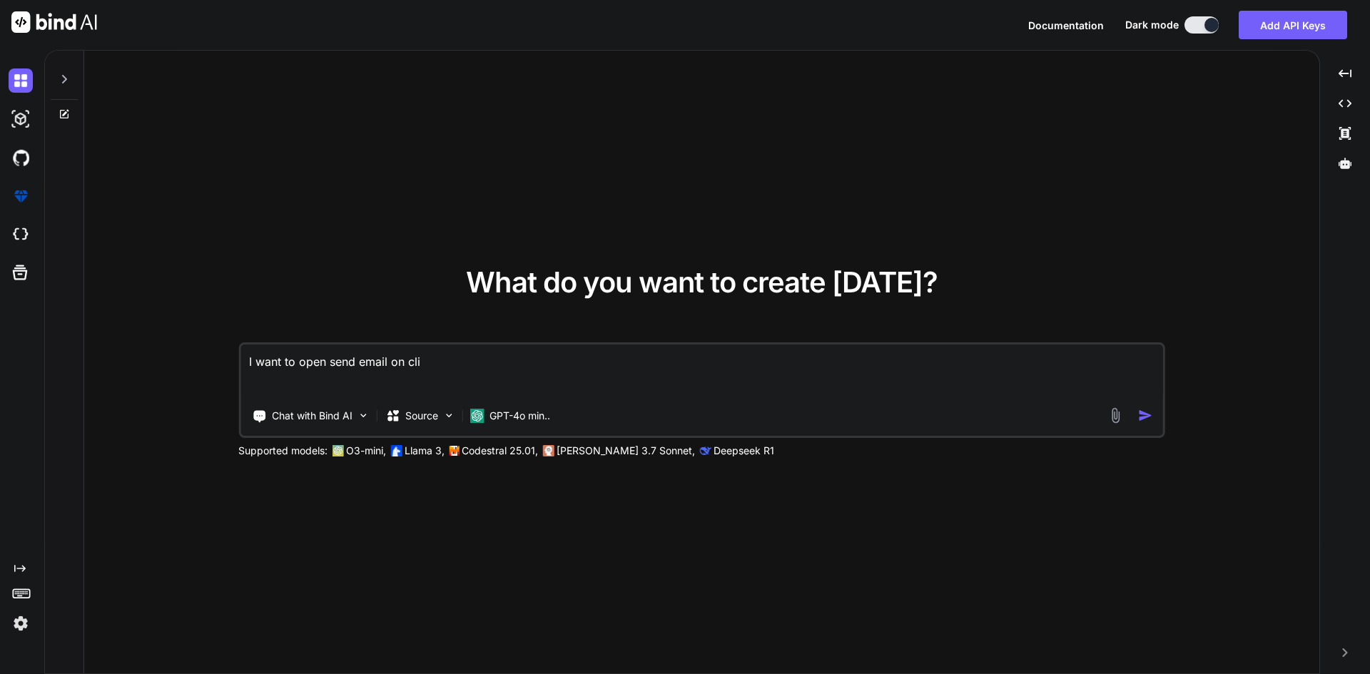
type textarea "x"
type textarea "I want to open send email on c"
type textarea "x"
type textarea "I want to open send email on"
type textarea "x"
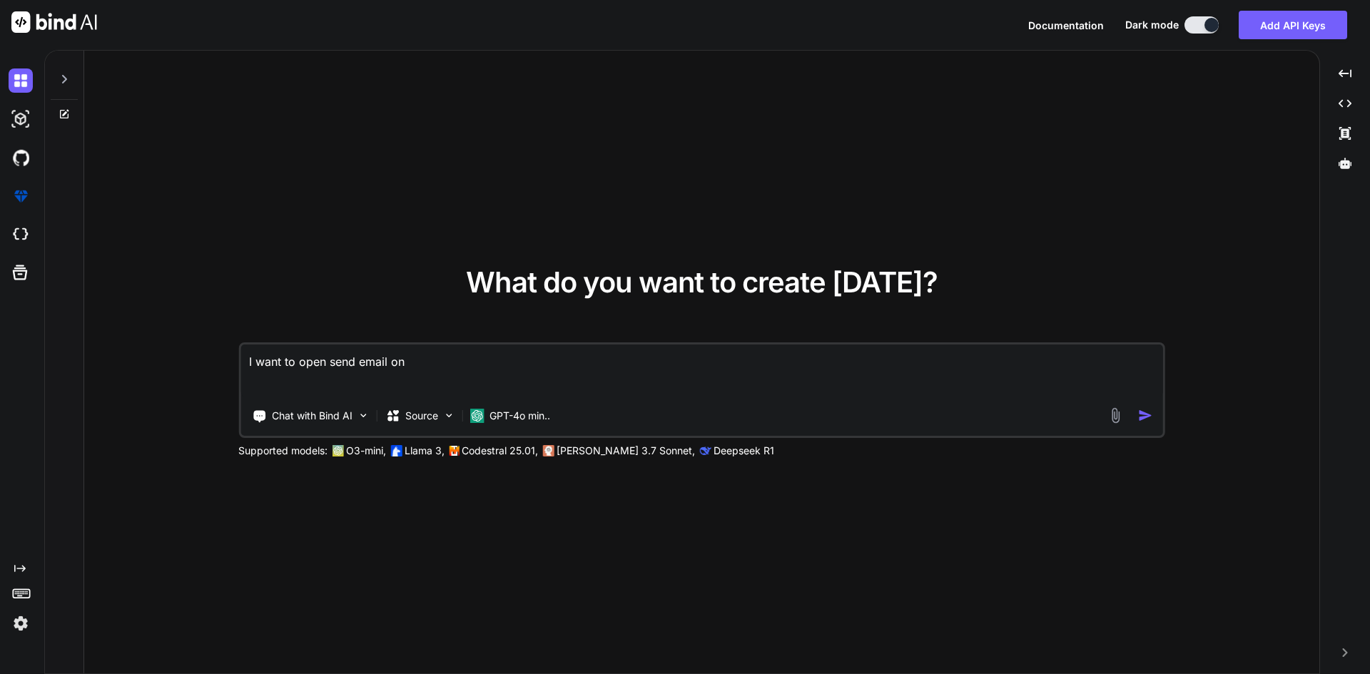
type textarea "I want to open send email on"
type textarea "x"
type textarea "I want to open send email o"
type textarea "x"
type textarea "I want to open send email"
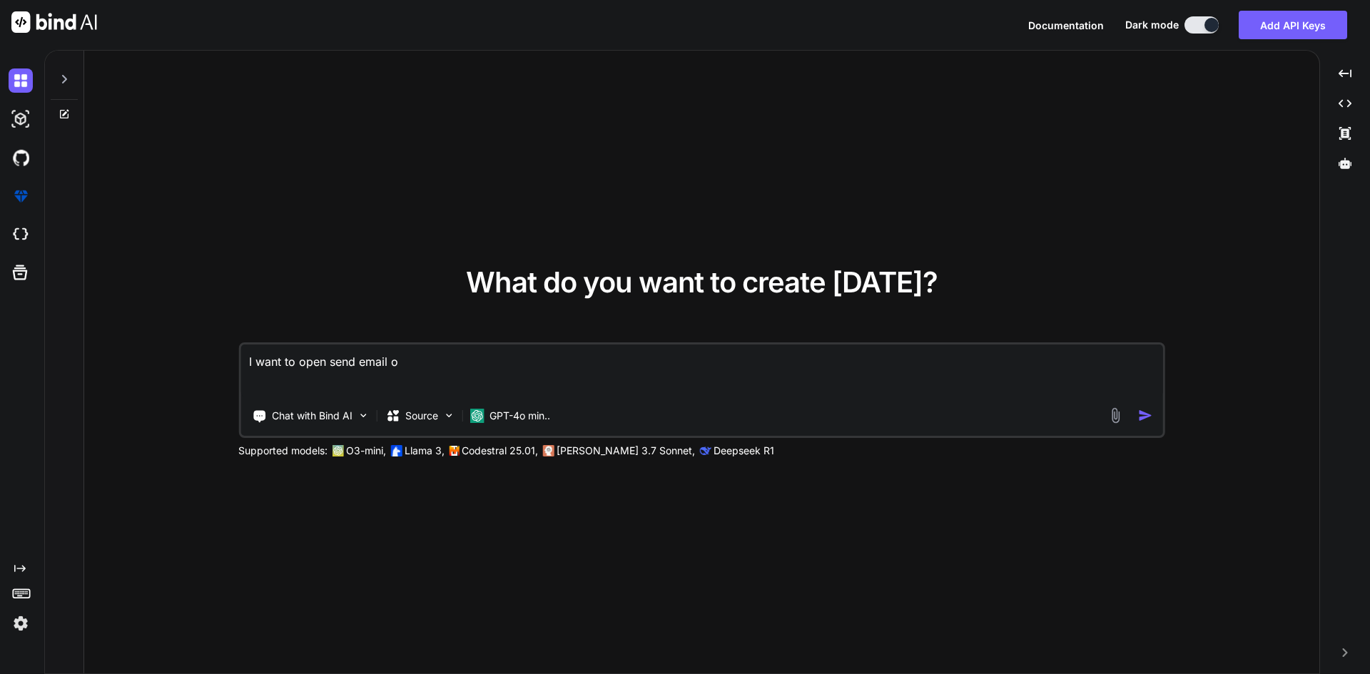
type textarea "x"
type textarea "I want to open send email t"
type textarea "x"
type textarea "I want to open send email to"
type textarea "x"
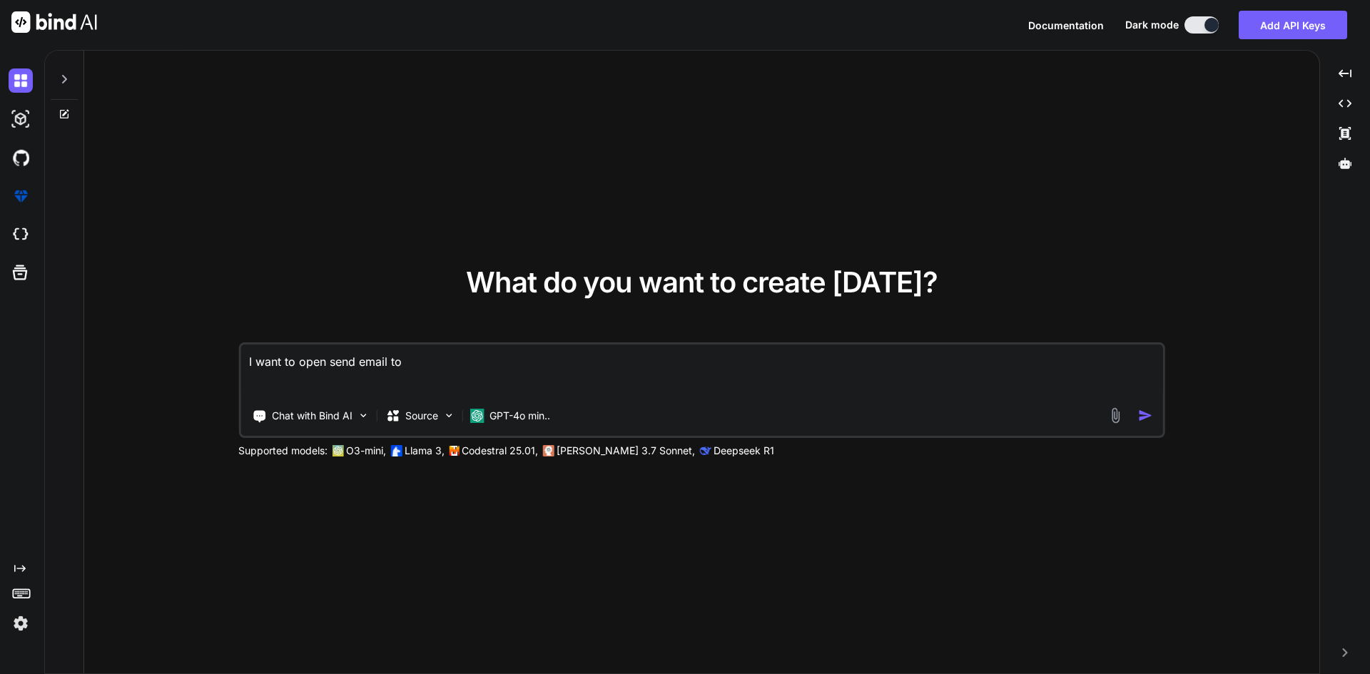
type textarea "I want to open send email to"
type textarea "x"
type textarea "I want to open send email to"
type textarea "x"
type textarea "I want to open send email t"
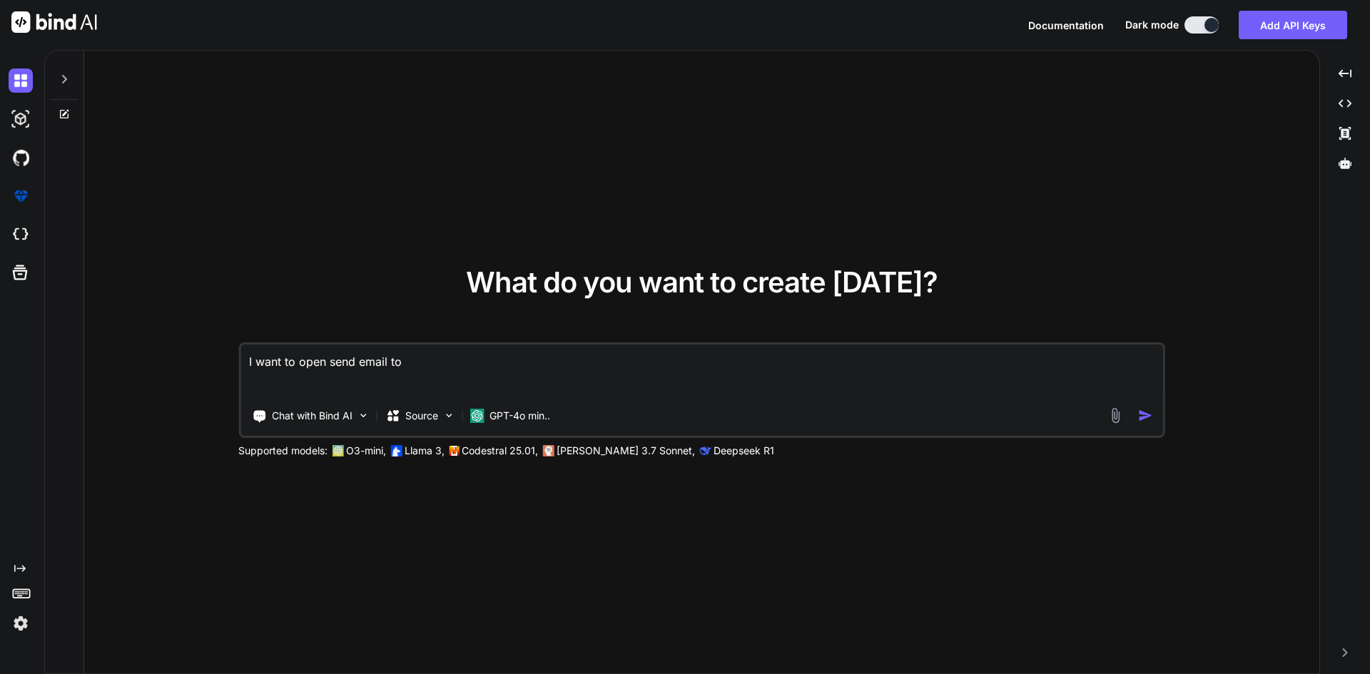
type textarea "x"
type textarea "I want to open send email"
type textarea "x"
type textarea "I want to open send email"
type textarea "x"
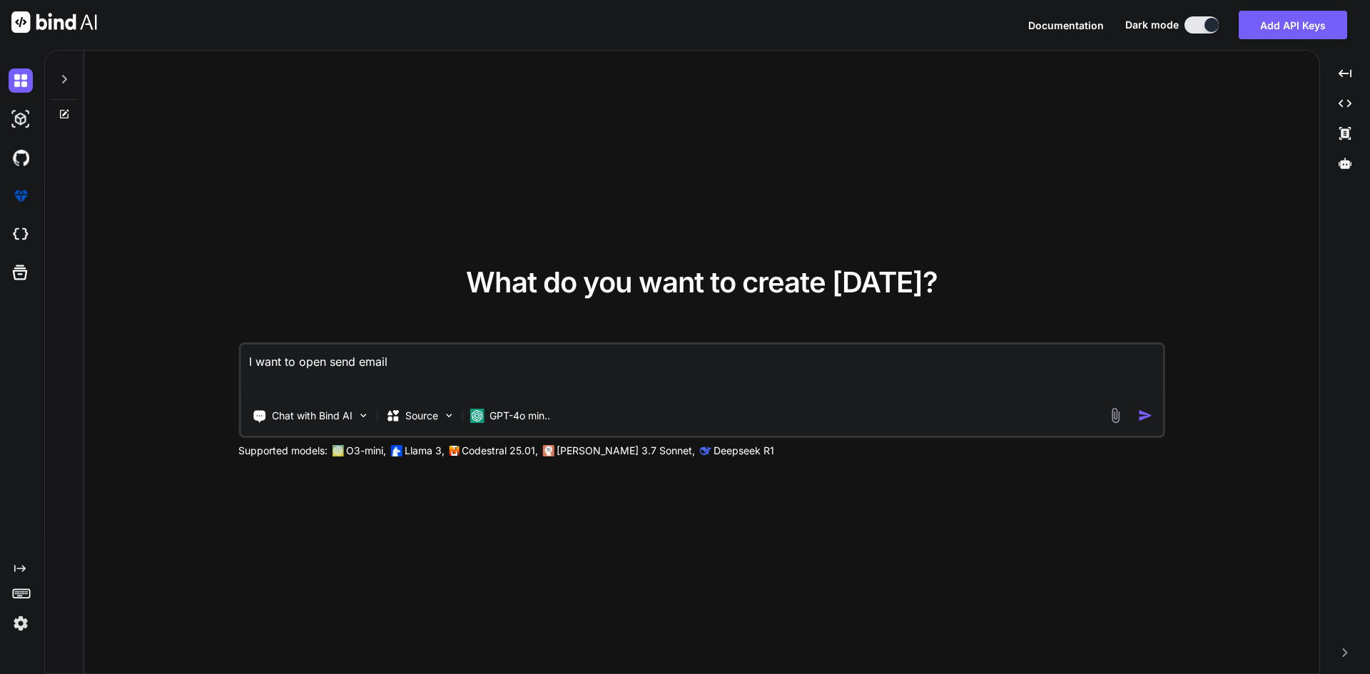
type textarea "I want to open send emai"
type textarea "x"
type textarea "I want to open send ema"
type textarea "x"
type textarea "I want to open send em"
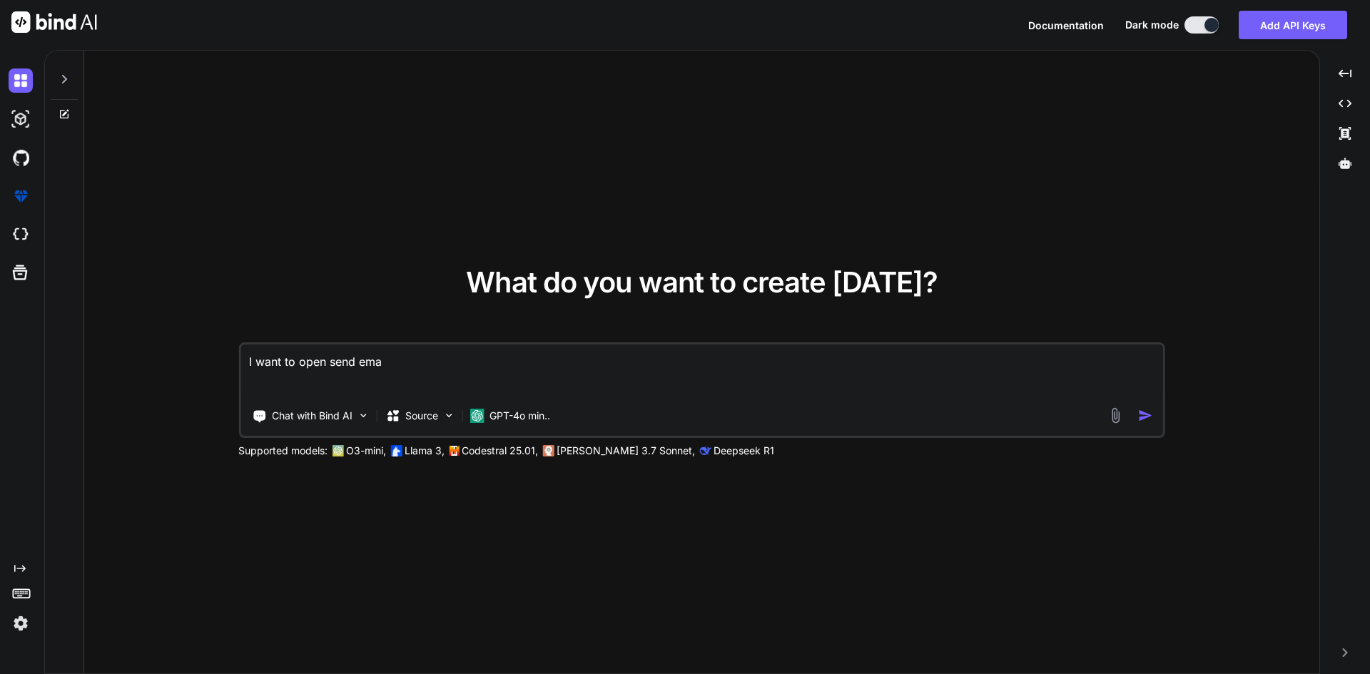
type textarea "x"
type textarea "I want to open send e"
type textarea "x"
type textarea "I want to open send"
type textarea "x"
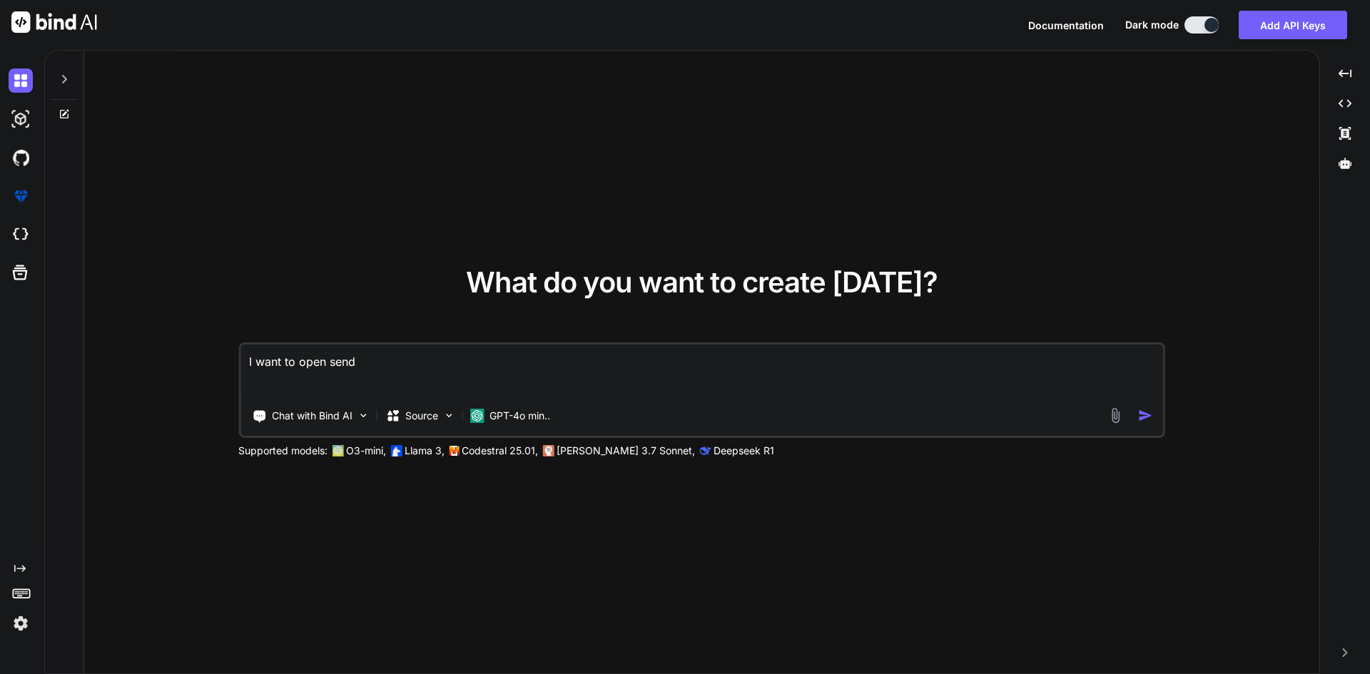
type textarea "I want to open send"
type textarea "x"
type textarea "I want to open send"
type textarea "x"
type textarea "I want to open send m"
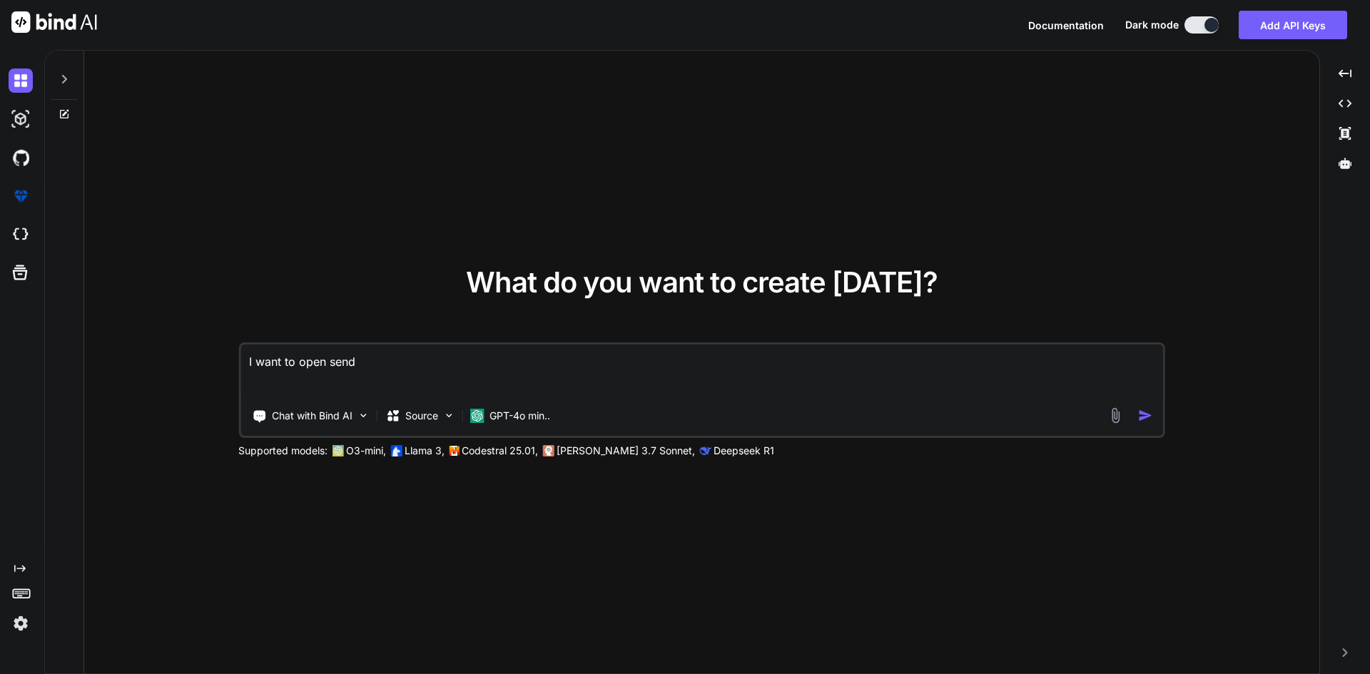
type textarea "x"
type textarea "I want to open send ma"
type textarea "x"
type textarea "I want to open send mai"
type textarea "x"
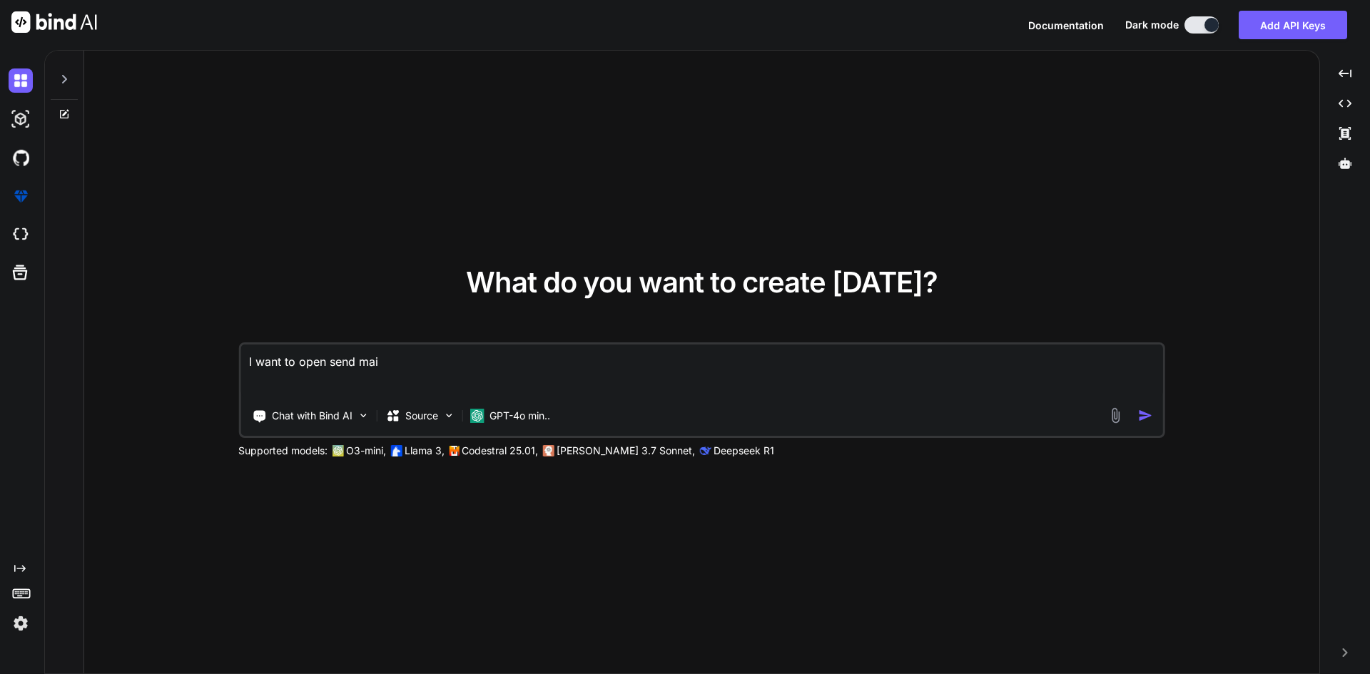
type textarea "I want to open send mail"
type textarea "x"
type textarea "I want to open send mail"
type textarea "x"
type textarea "I want to open send mail t"
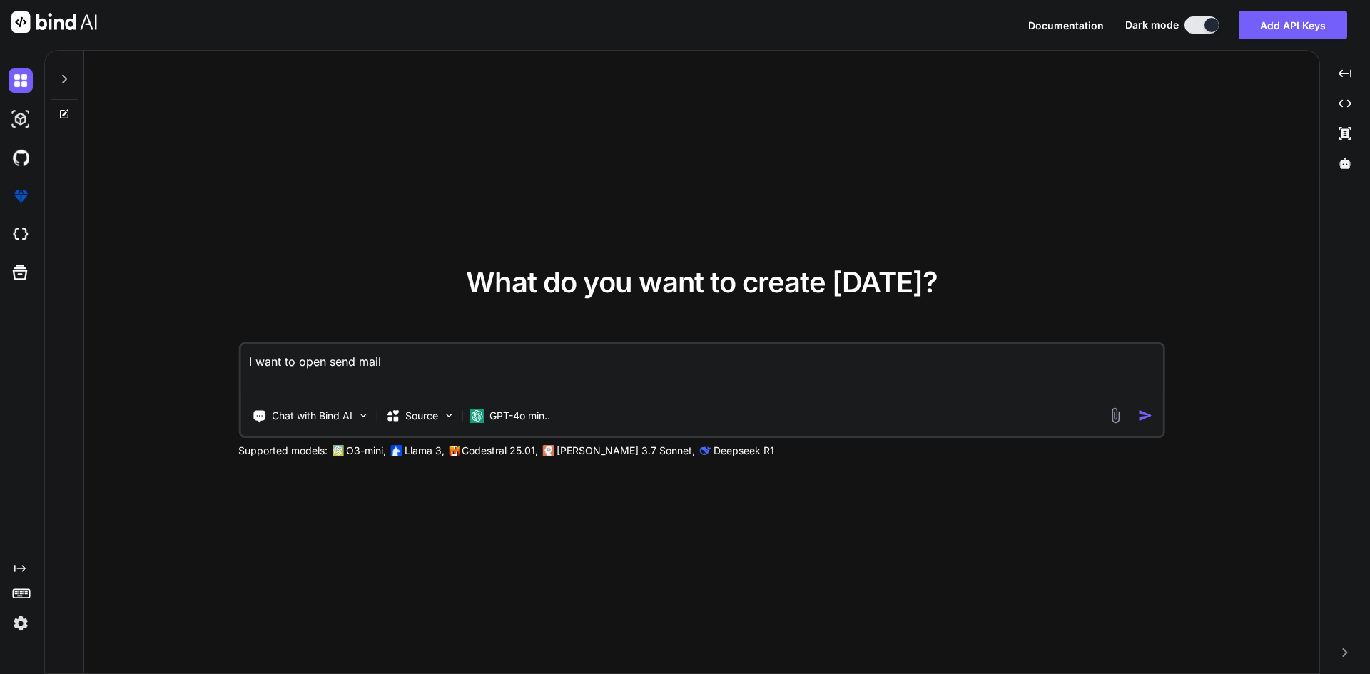
type textarea "x"
type textarea "I want to open send mail to"
type textarea "x"
type textarea "I want to open send mail to"
type textarea "x"
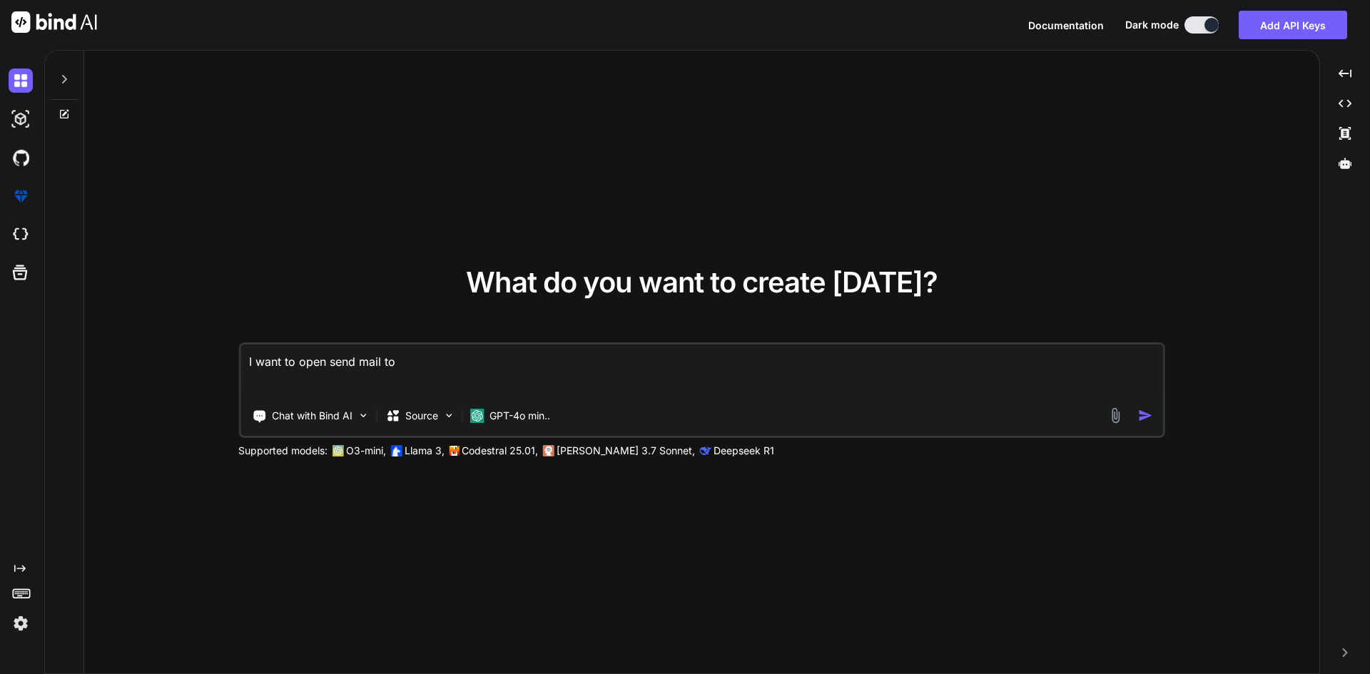
type textarea "I want to open send mail to t"
type textarea "x"
type textarea "I want to open send mail to th"
type textarea "x"
type textarea "I want to open send mail to thi"
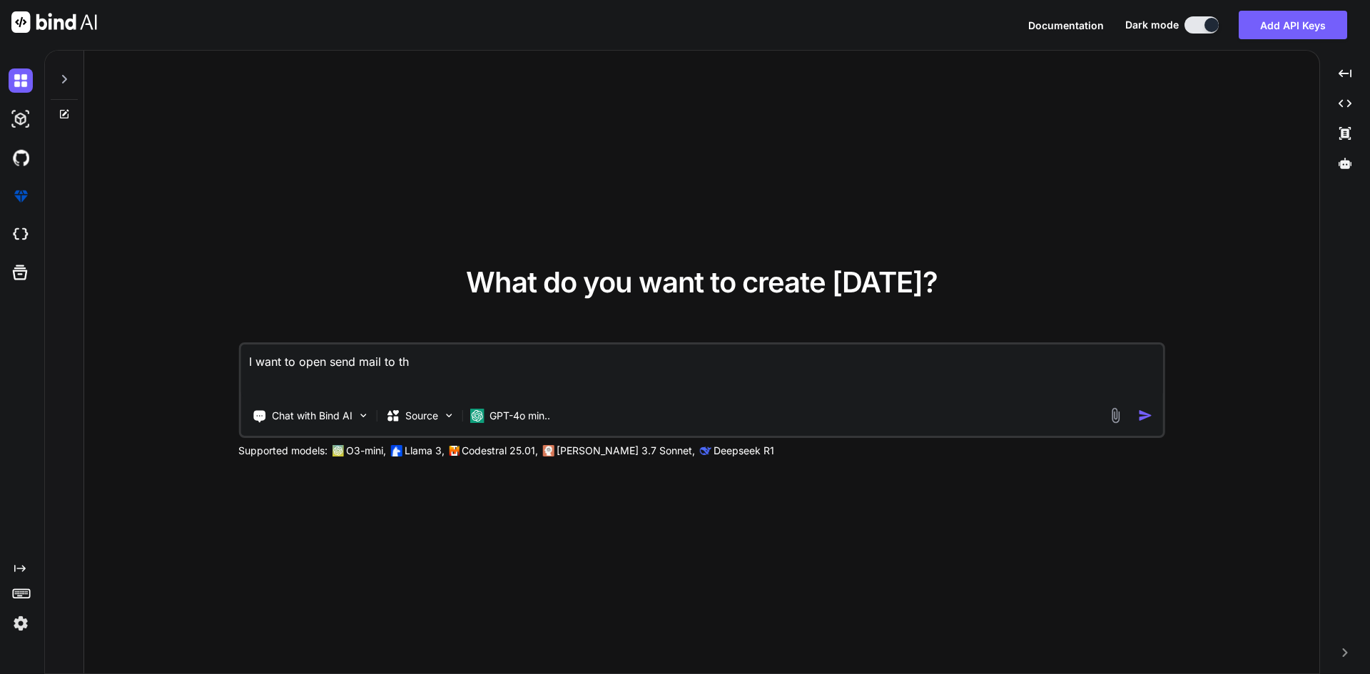
type textarea "x"
type textarea "I want to open send mail to this"
type textarea "x"
type textarea "I want to open send mail to this"
type textarea "x"
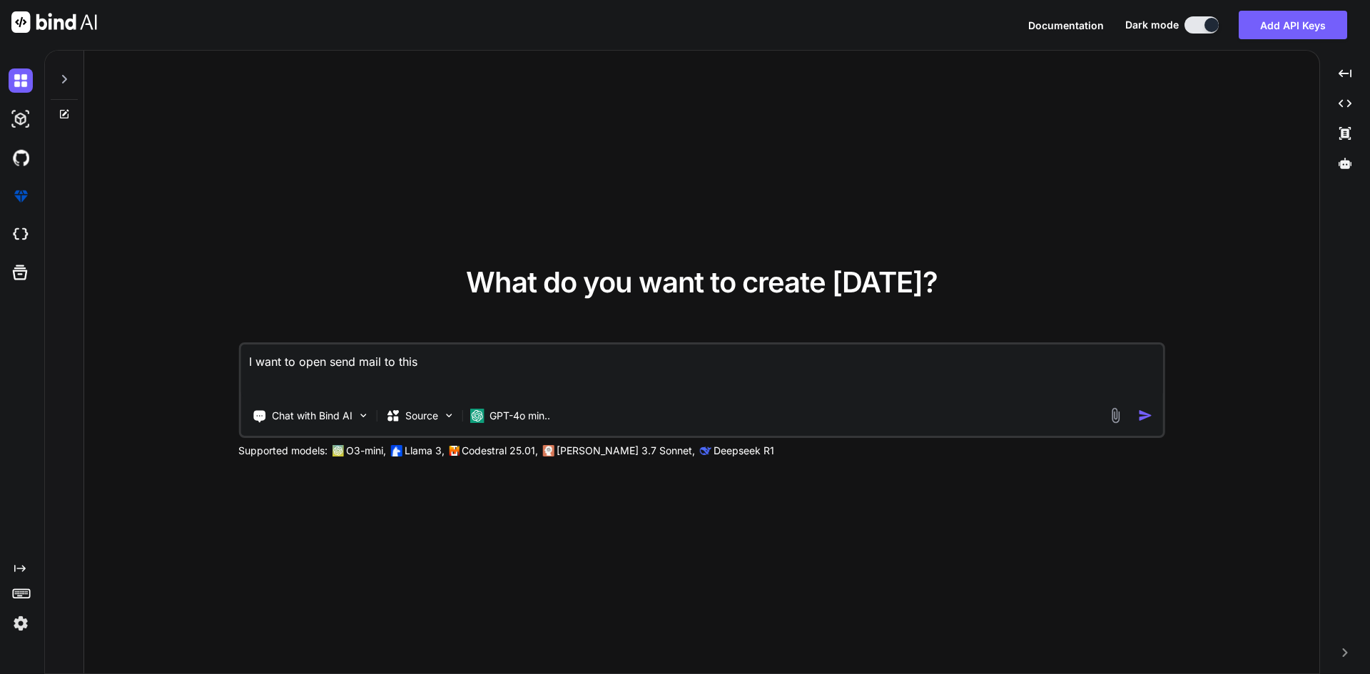
type textarea "I want to open send mail to this e"
type textarea "x"
type textarea "I want to open send mail to this em"
type textarea "x"
type textarea "I want to open send mail to this ema"
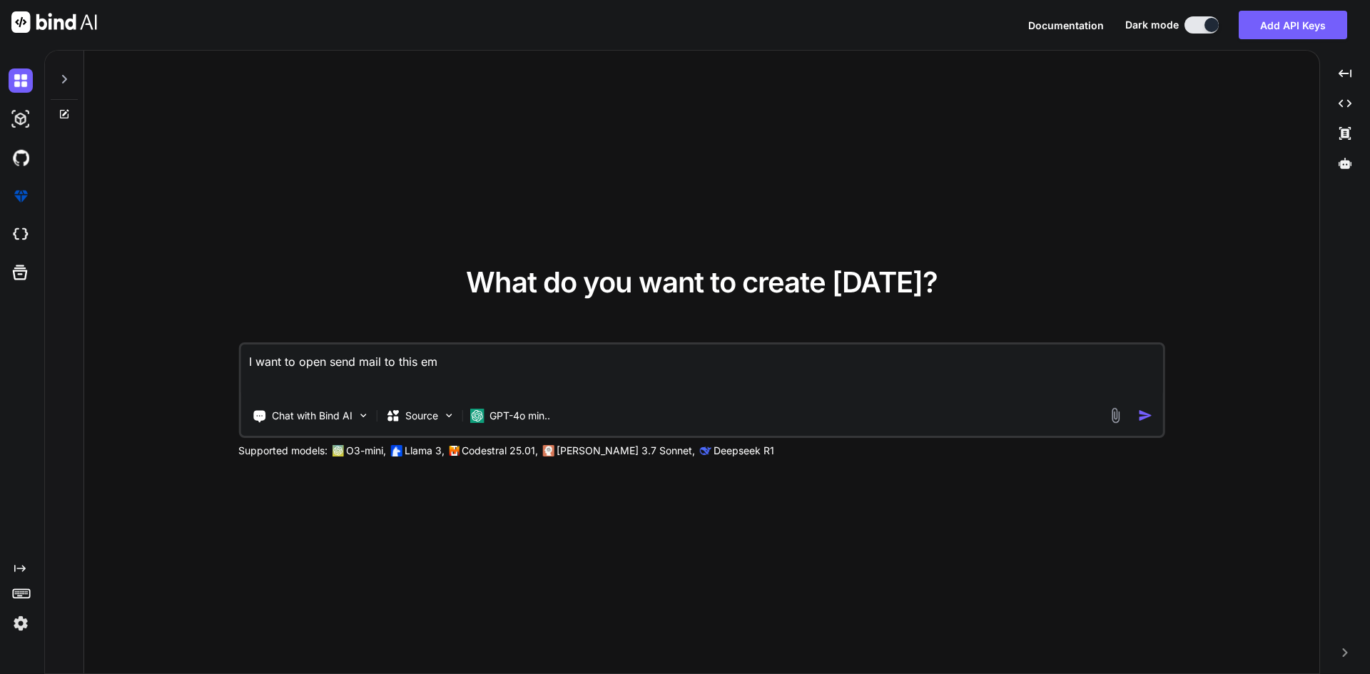
type textarea "x"
type textarea "I want to open send mail to this emai"
type textarea "x"
type textarea "I want to open send mail to this email"
type textarea "x"
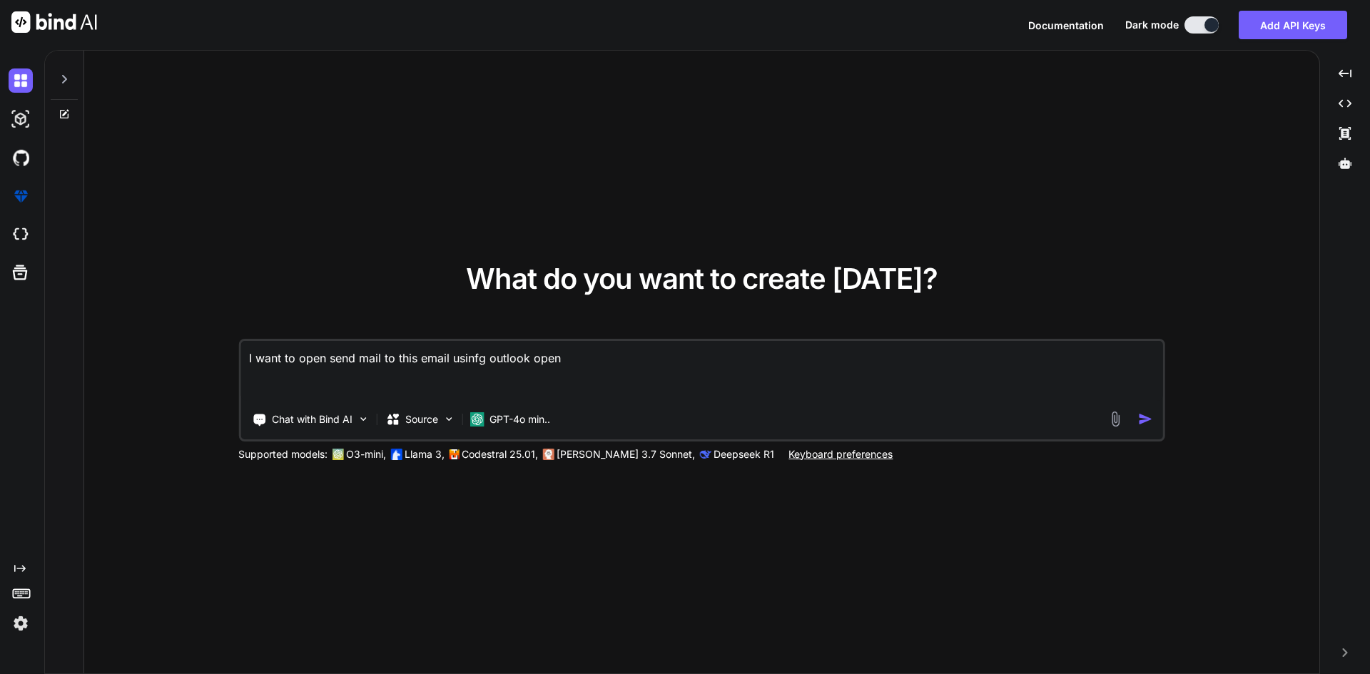
paste textarea "const emailLink = (email: string = '') => { //window.location.href = `mailto:${…"
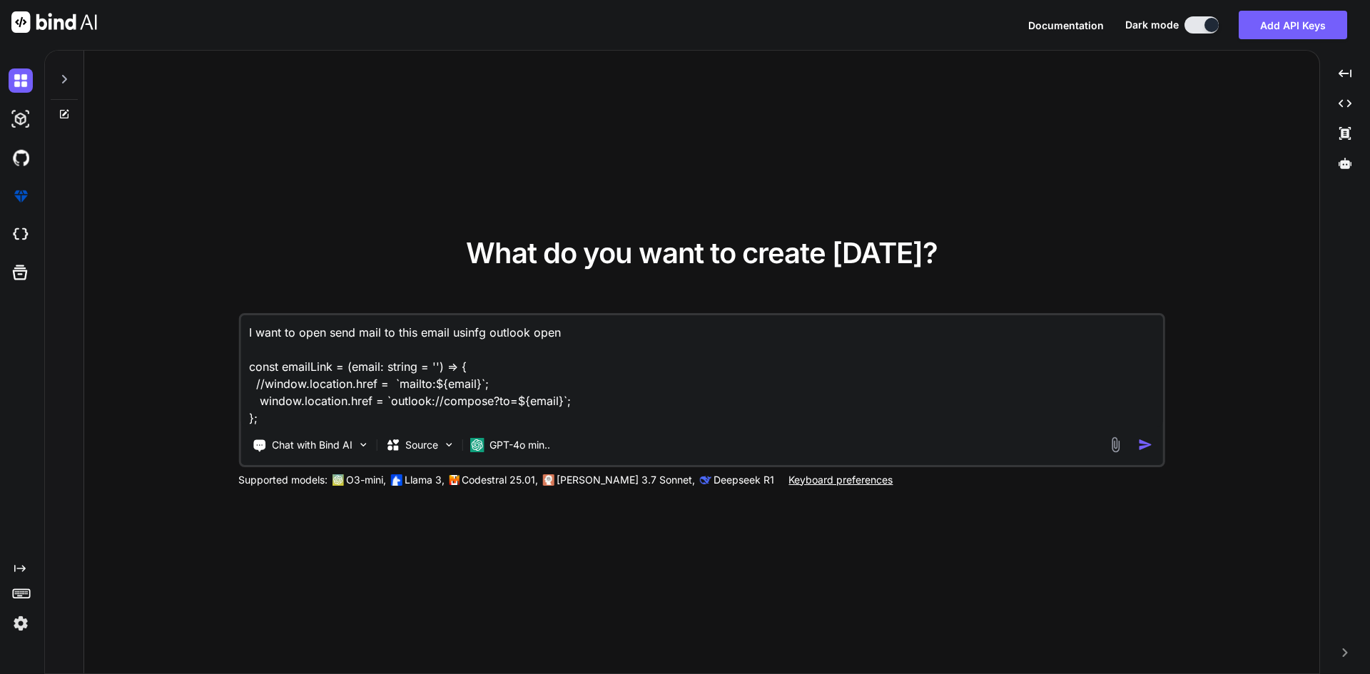
click at [595, 314] on div "What do you want to create [DATE]? I want to open send mail to this email usinf…" at bounding box center [701, 363] width 927 height 248
click at [585, 327] on textarea "I want to open send mail to this email usinfg outlook open const emailLink = (e…" at bounding box center [701, 370] width 923 height 111
click at [689, 341] on textarea "I want to open send mail to this email usinfg outlook open in [PERSON_NAME] pro…" at bounding box center [701, 370] width 923 height 111
click at [695, 326] on textarea "I want to open send mail to this email usinfg outlook open in [PERSON_NAME] pro…" at bounding box center [701, 370] width 923 height 111
paste textarea "<script setup lang='ts'>"
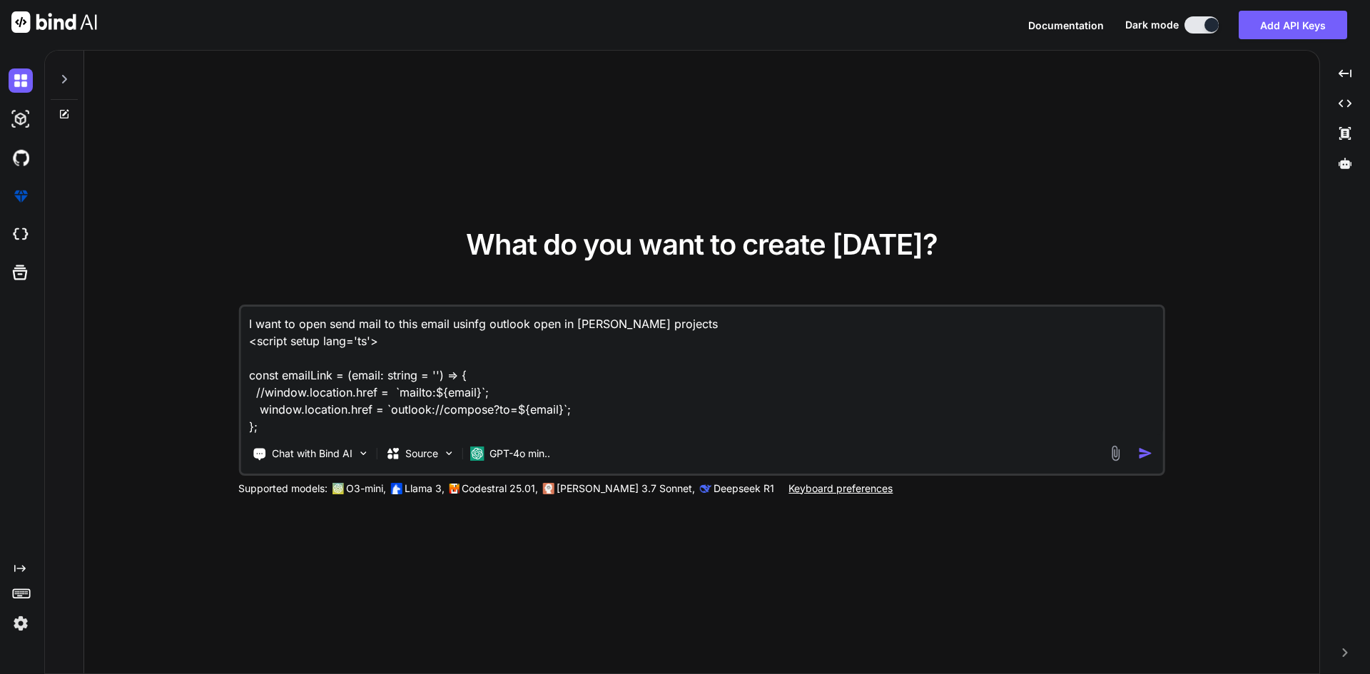
click at [1144, 452] on img "button" at bounding box center [1145, 453] width 15 height 15
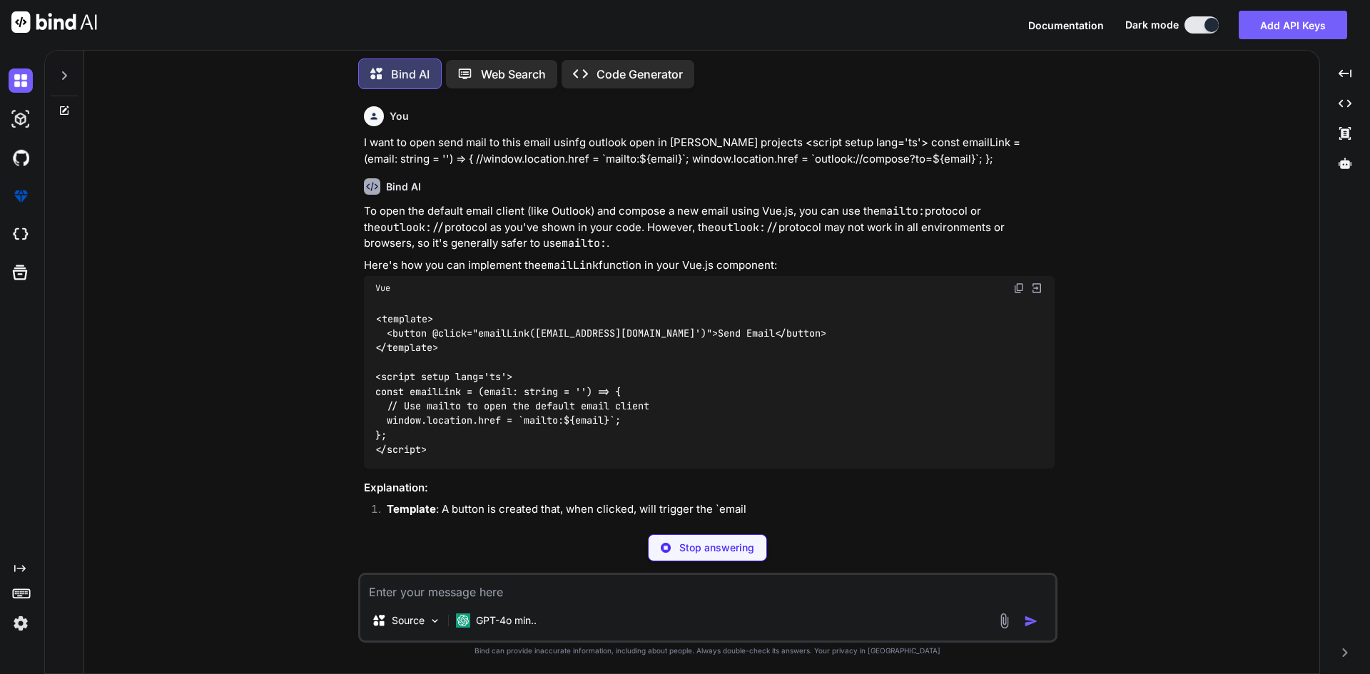
scroll to position [21, 0]
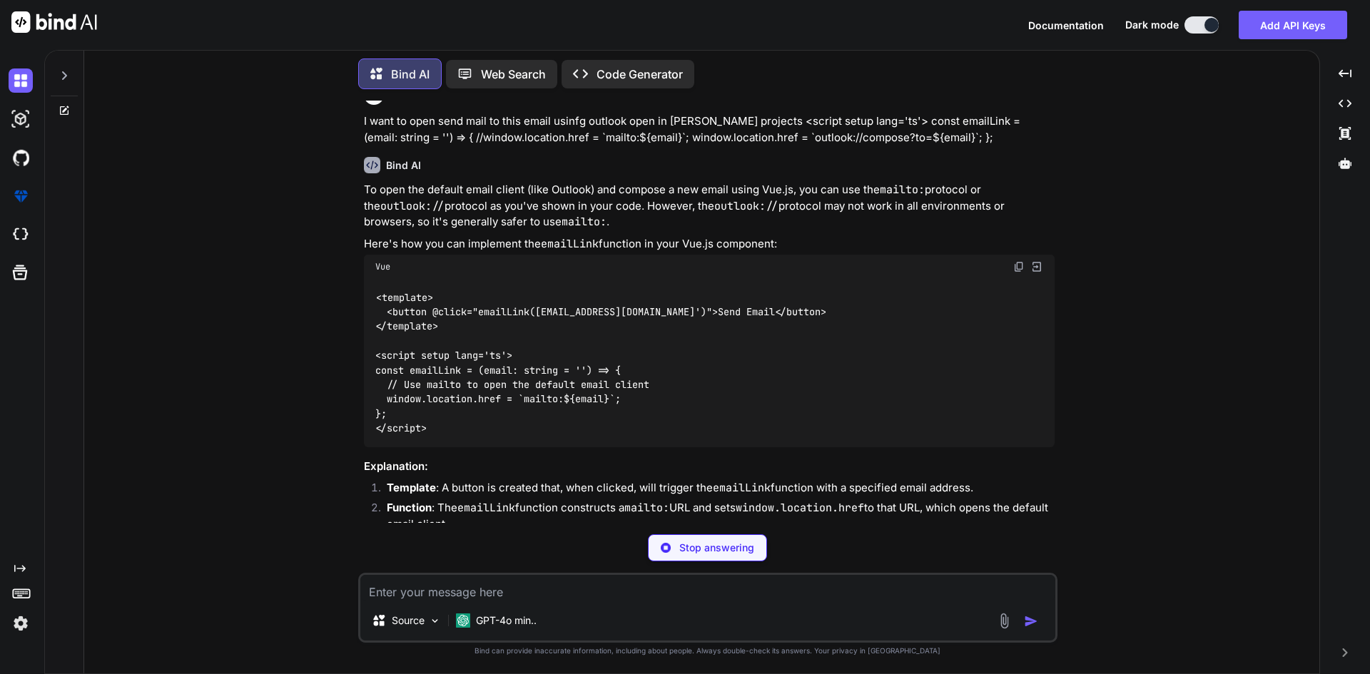
click at [515, 317] on code "<template> <button @click="emailLink([EMAIL_ADDRESS][DOMAIN_NAME]')">Send Email…" at bounding box center [600, 363] width 451 height 146
copy code "emailLink"
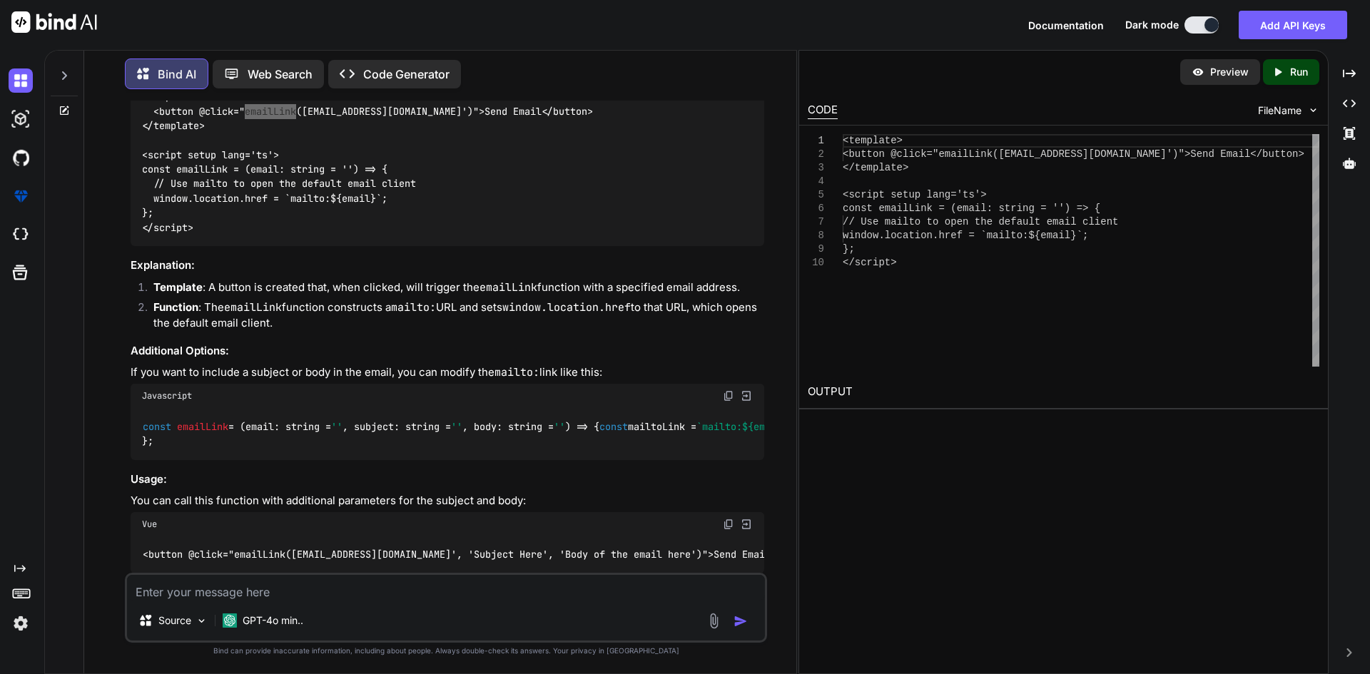
scroll to position [346, 0]
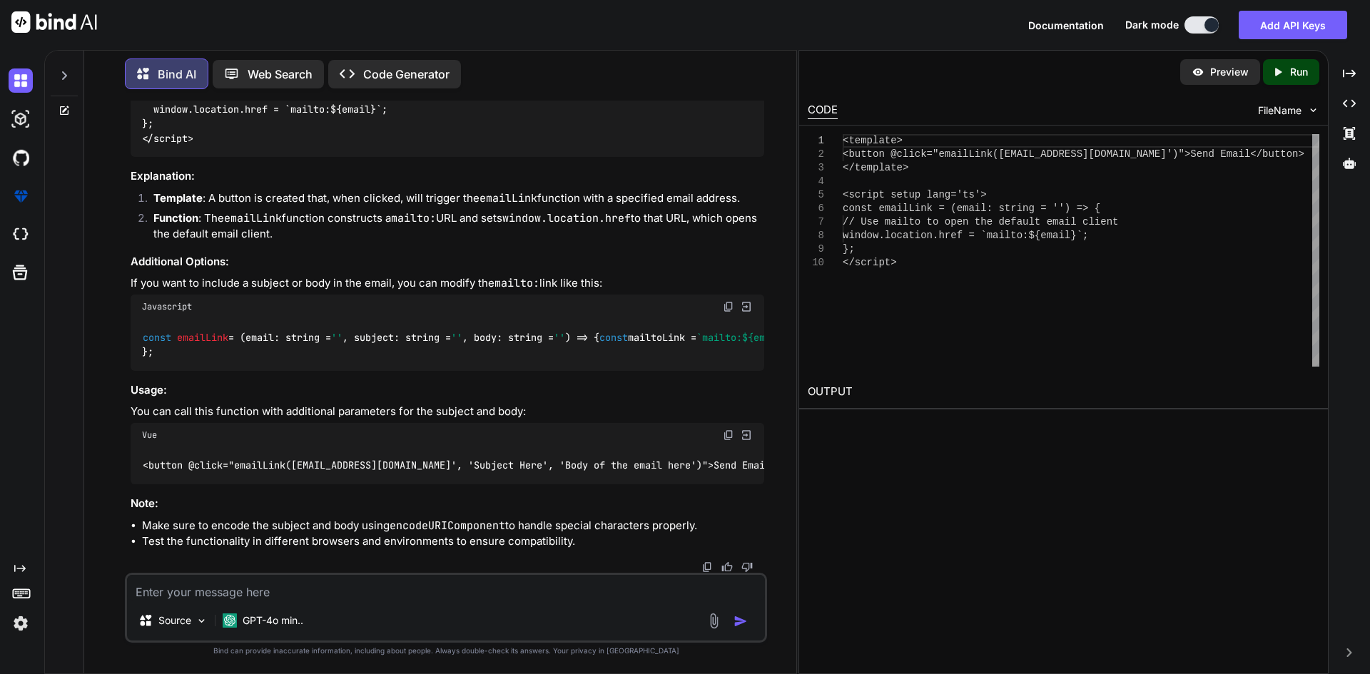
click at [345, 370] on div "To open the default email client (like Outlook) and compose a new email using V…" at bounding box center [448, 221] width 634 height 658
drag, startPoint x: 346, startPoint y: 368, endPoint x: 507, endPoint y: 370, distance: 161.2
click at [433, 367] on div "To open the default email client (like Outlook) and compose a new email using V…" at bounding box center [448, 221] width 634 height 658
click at [539, 363] on div "const emailLink = ( email: string = '' , subject: string = '' , body: string = …" at bounding box center [448, 345] width 634 height 52
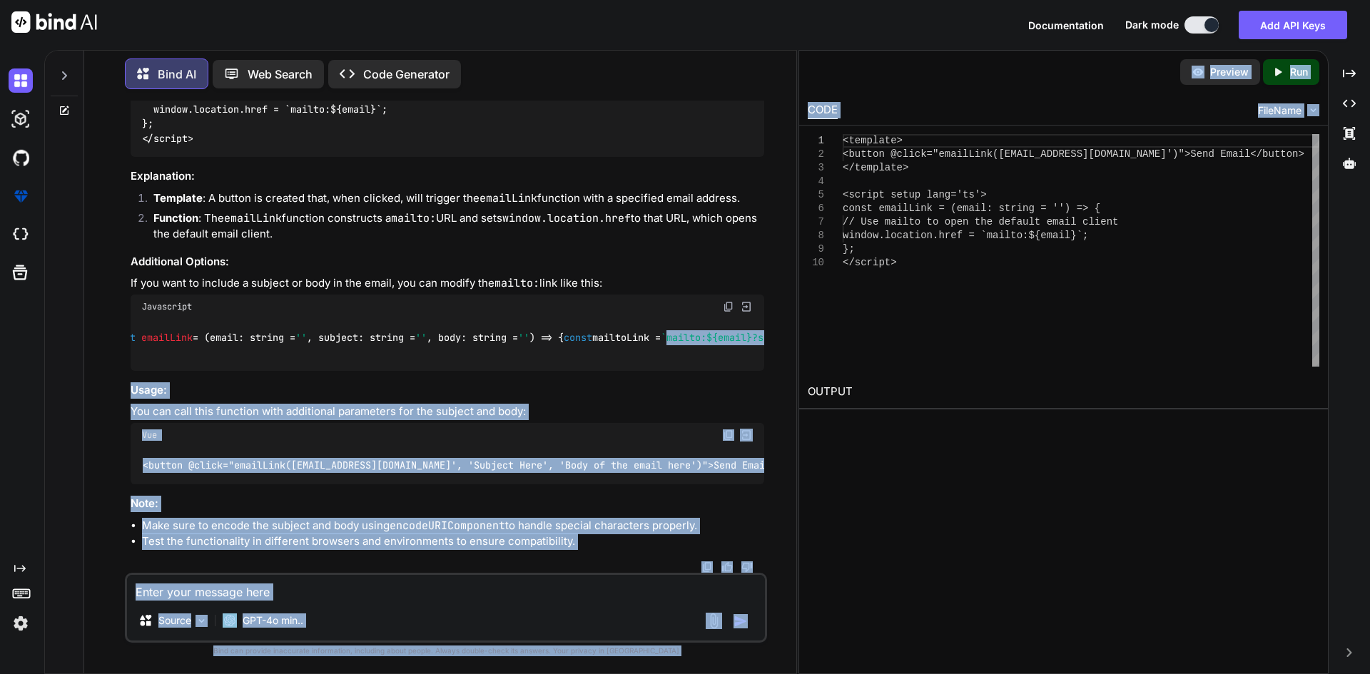
drag, startPoint x: 270, startPoint y: 320, endPoint x: 807, endPoint y: 307, distance: 536.7
click at [807, 307] on div "Bind AI Web Search Created with Pixso. Code Generator You I want to open send m…" at bounding box center [707, 362] width 1326 height 624
click at [523, 337] on div "const emailLink = ( email: string = '' , subject: string = '' , body: string = …" at bounding box center [448, 345] width 634 height 52
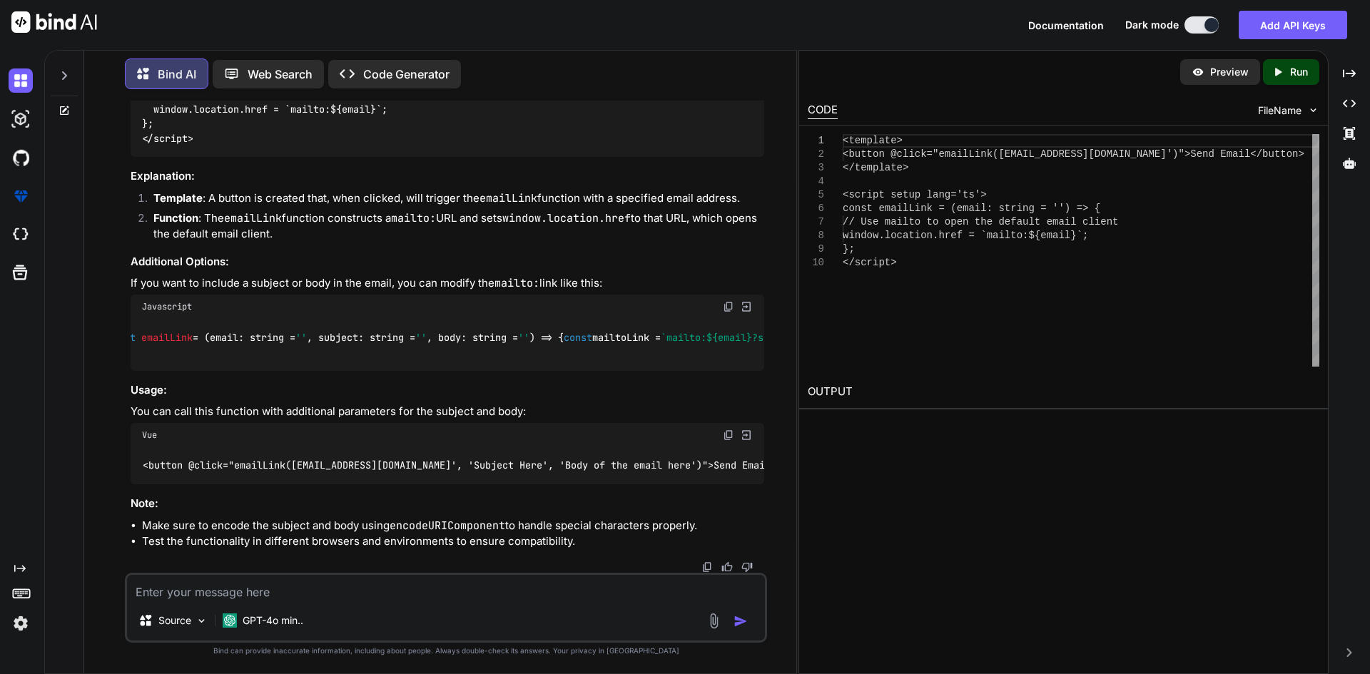
drag, startPoint x: 485, startPoint y: 365, endPoint x: 221, endPoint y: 367, distance: 264.0
click at [221, 367] on div "const emailLink = ( email: string = '' , subject: string = '' , body: string = …" at bounding box center [448, 345] width 634 height 52
click at [252, 346] on div "const emailLink = ( email: string = '' , subject: string = '' , body: string = …" at bounding box center [448, 345] width 634 height 52
click at [220, 578] on textarea at bounding box center [446, 588] width 638 height 26
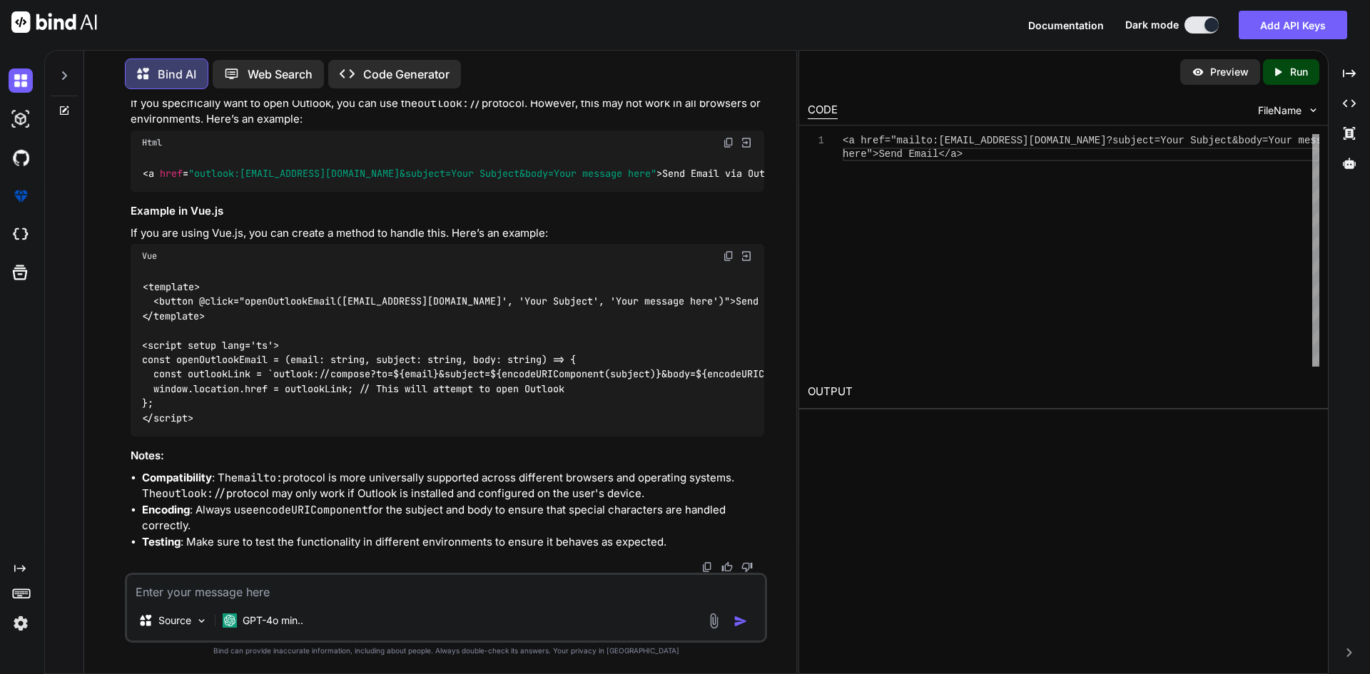
scroll to position [1095, 0]
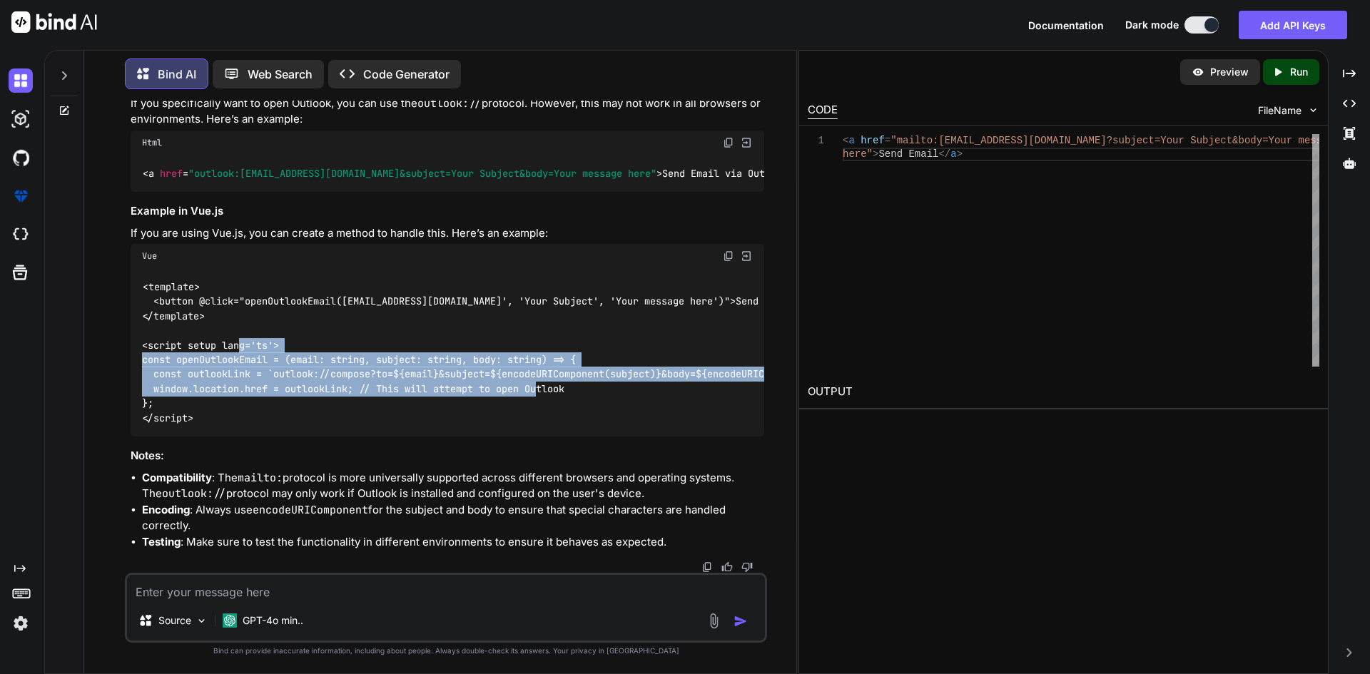
drag, startPoint x: 160, startPoint y: 397, endPoint x: 138, endPoint y: 360, distance: 42.8
click at [138, 360] on div "<template> <button @click="openOutlookEmail([EMAIL_ADDRESS][DOMAIN_NAME]', 'You…" at bounding box center [448, 352] width 634 height 168
copy code "const openOutlookEmail = (email: string, subject: string, body: string) => { co…"
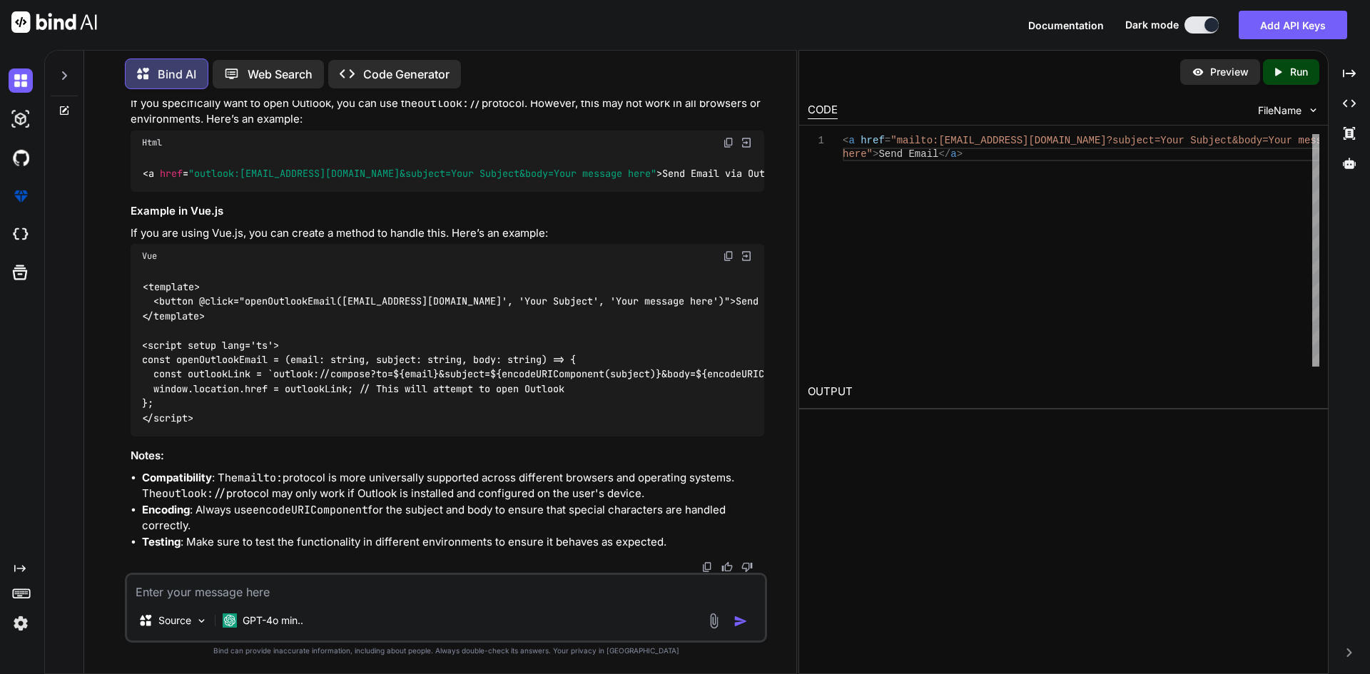
click at [354, 586] on textarea at bounding box center [446, 588] width 638 height 26
paste textarea "Failed to launch 'outlook:[EMAIL_ADDRESS][DOMAIN_NAME]' because the scheme does…"
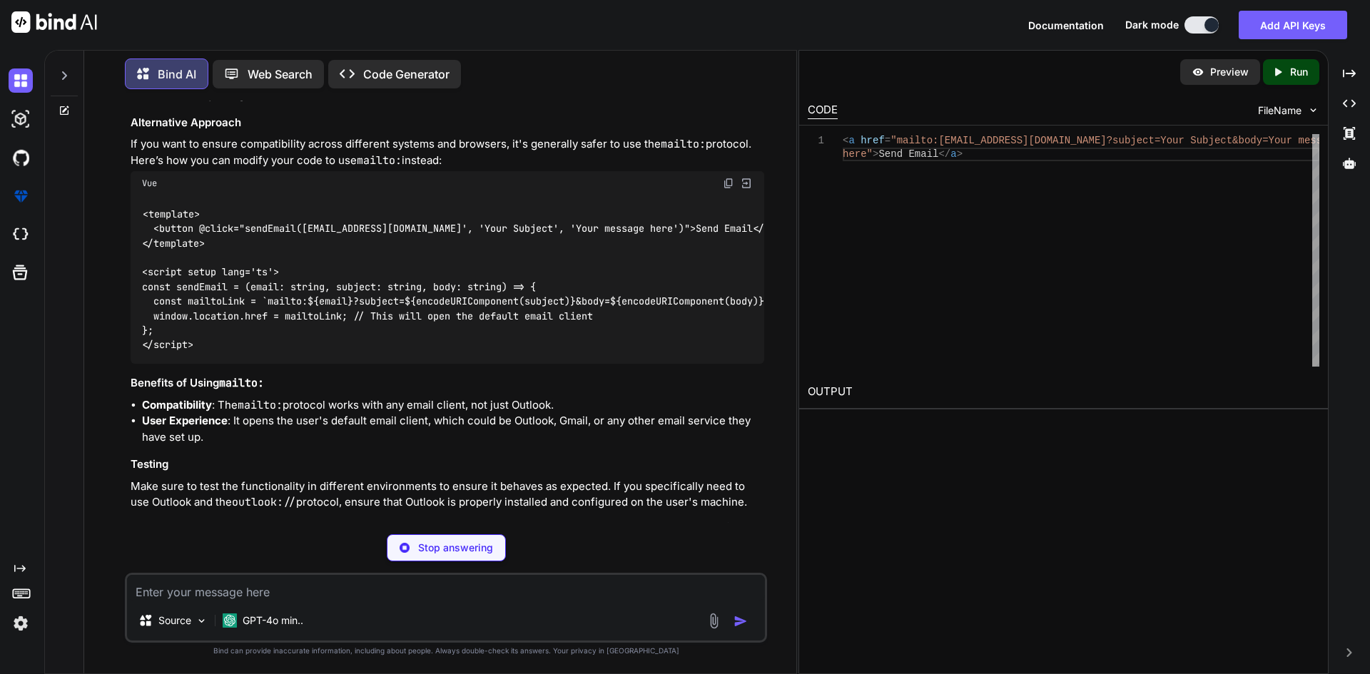
scroll to position [1746, 0]
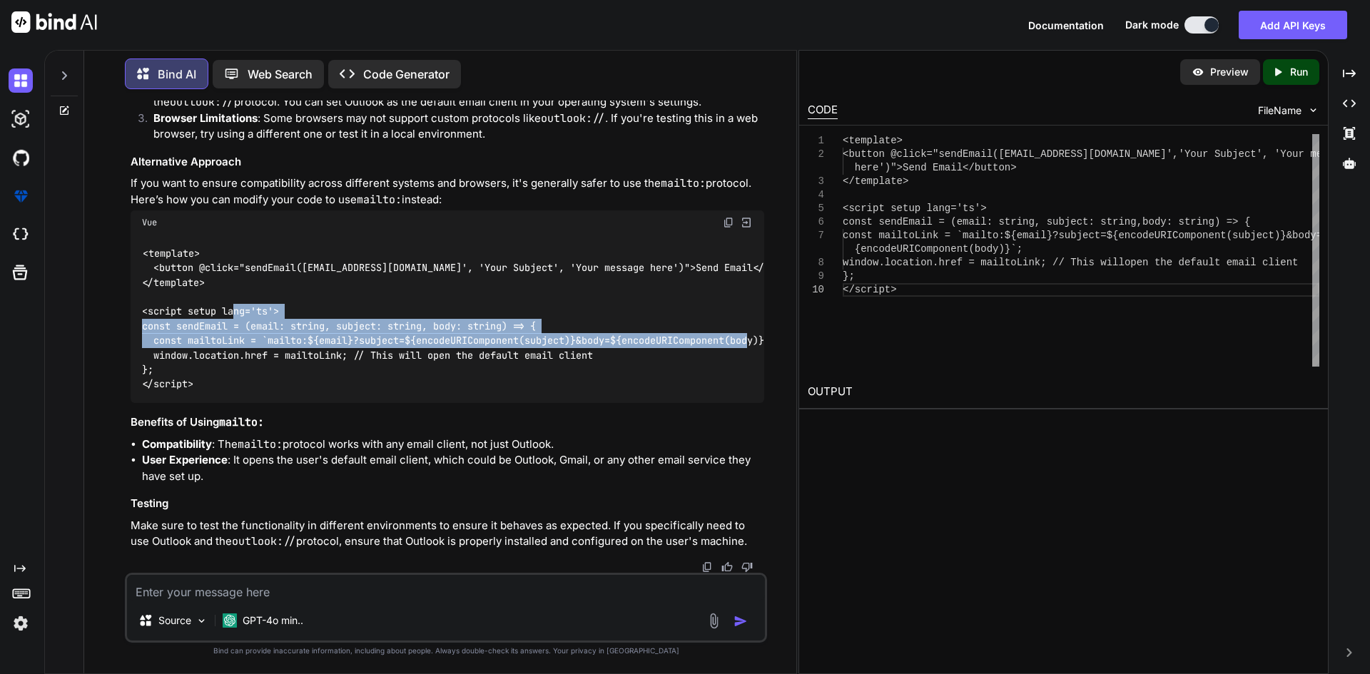
drag, startPoint x: 162, startPoint y: 357, endPoint x: 128, endPoint y: 326, distance: 45.4
click at [128, 326] on div "You I want to open send mail to this email usinfg outlook open in [PERSON_NAME]…" at bounding box center [447, 337] width 639 height 472
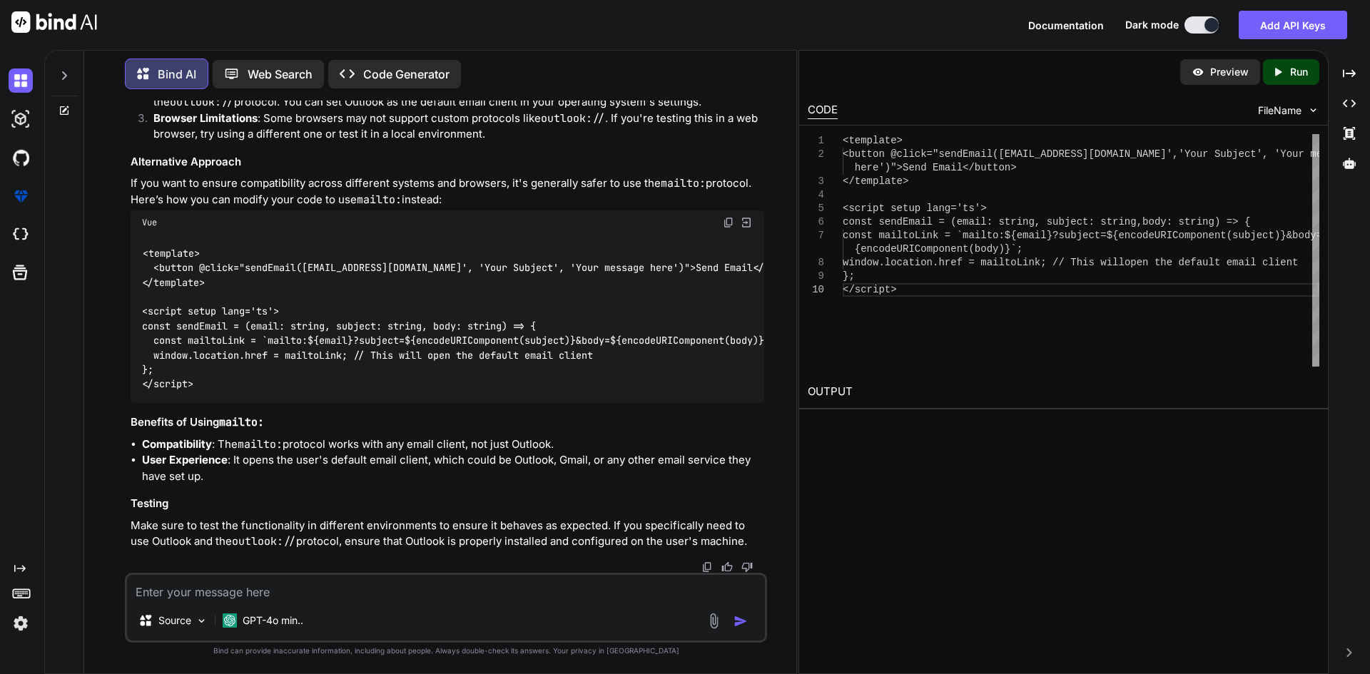
click at [185, 349] on code "<template> <button @click="sendEmail([EMAIL_ADDRESS][DOMAIN_NAME]', 'Your Subje…" at bounding box center [473, 319] width 662 height 146
click at [198, 367] on div "<template> <button @click="sendEmail([EMAIL_ADDRESS][DOMAIN_NAME]', 'Your Subje…" at bounding box center [448, 319] width 634 height 168
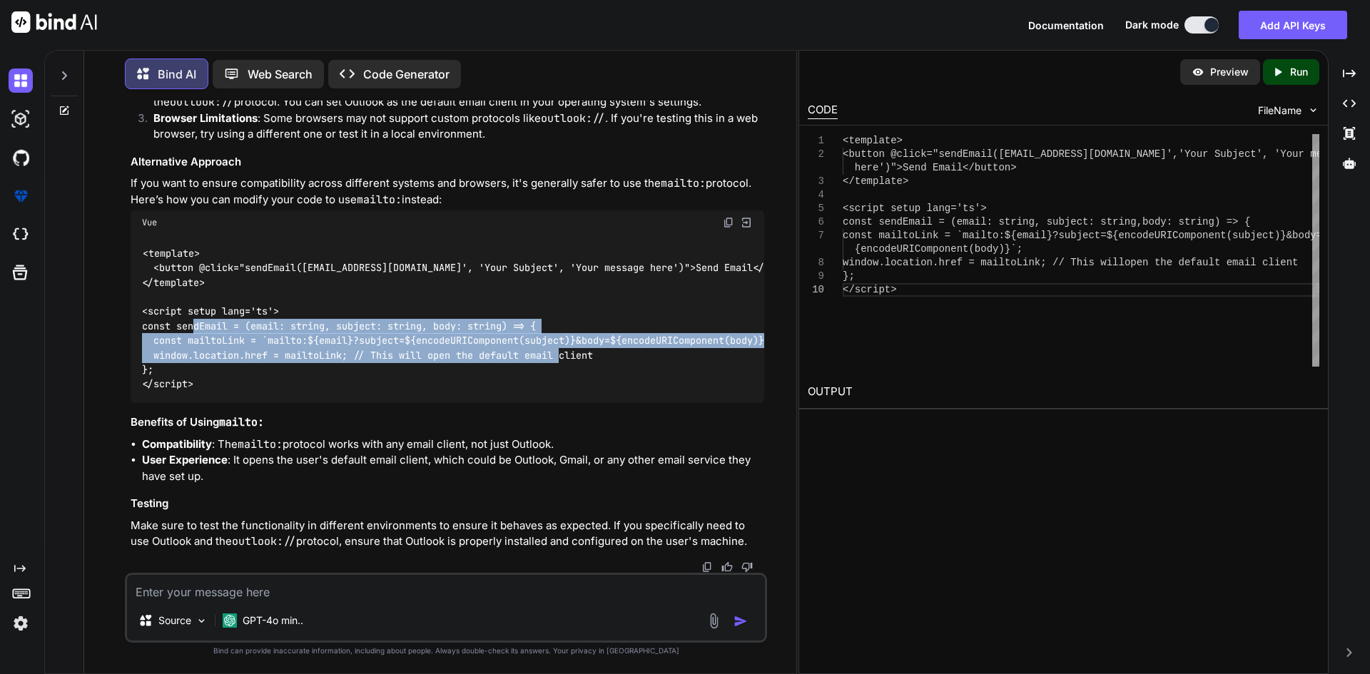
drag, startPoint x: 178, startPoint y: 372, endPoint x: 244, endPoint y: 325, distance: 81.8
click at [244, 325] on div "<template> <button @click="sendEmail([EMAIL_ADDRESS][DOMAIN_NAME]', 'Your Subje…" at bounding box center [448, 319] width 634 height 168
copy code "(email: string, subject: string, body: string) => { const mailtoLink = `mailto:…"
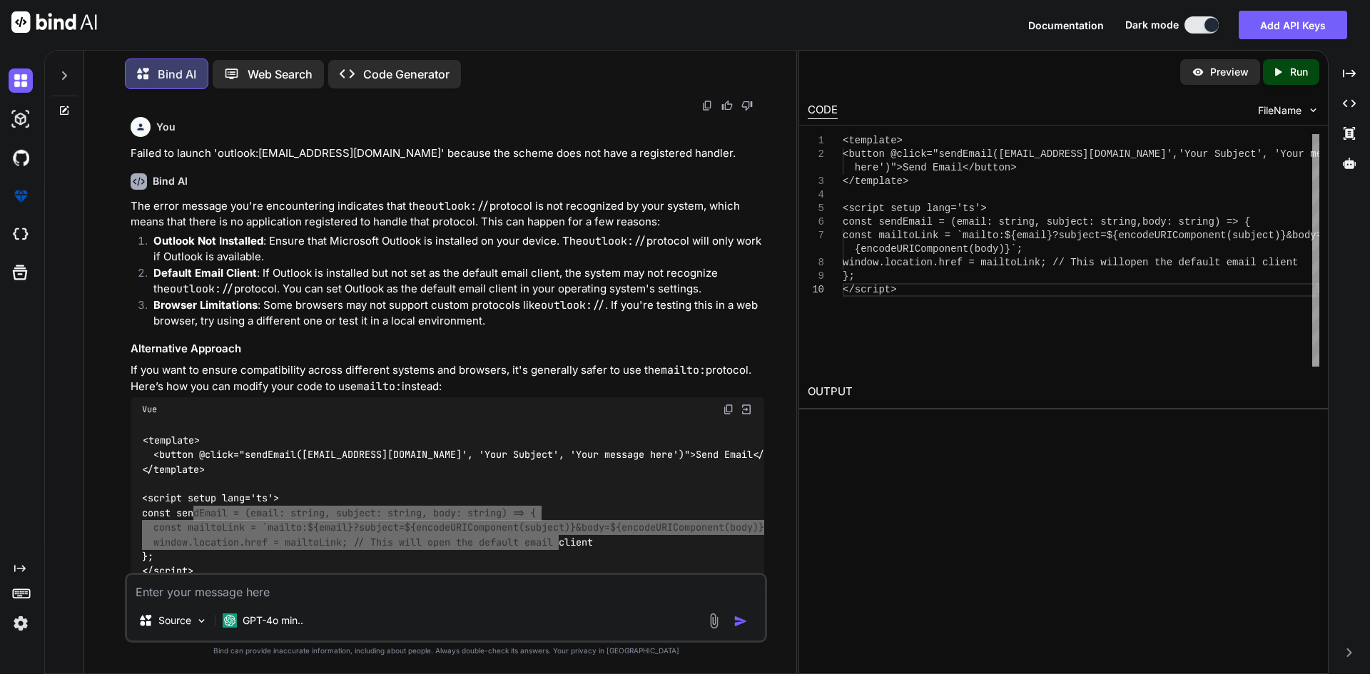
scroll to position [1175, 0]
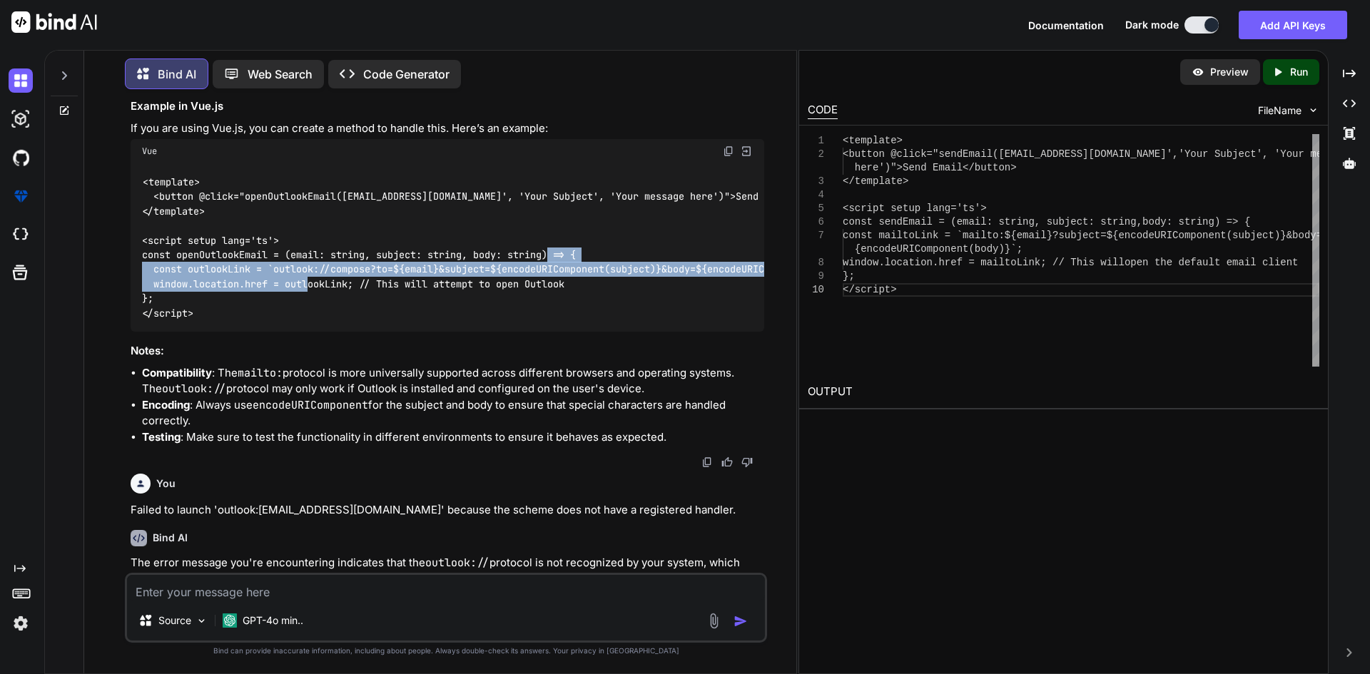
copy code "const outlookLink = `outlook://compose?to=${email}&subject=${encodeURIComponent…"
drag, startPoint x: 163, startPoint y: 292, endPoint x: 357, endPoint y: 307, distance: 194.6
click at [357, 307] on code "<template> <button @click="openOutlookEmail([EMAIL_ADDRESS][DOMAIN_NAME]', 'You…" at bounding box center [501, 248] width 719 height 146
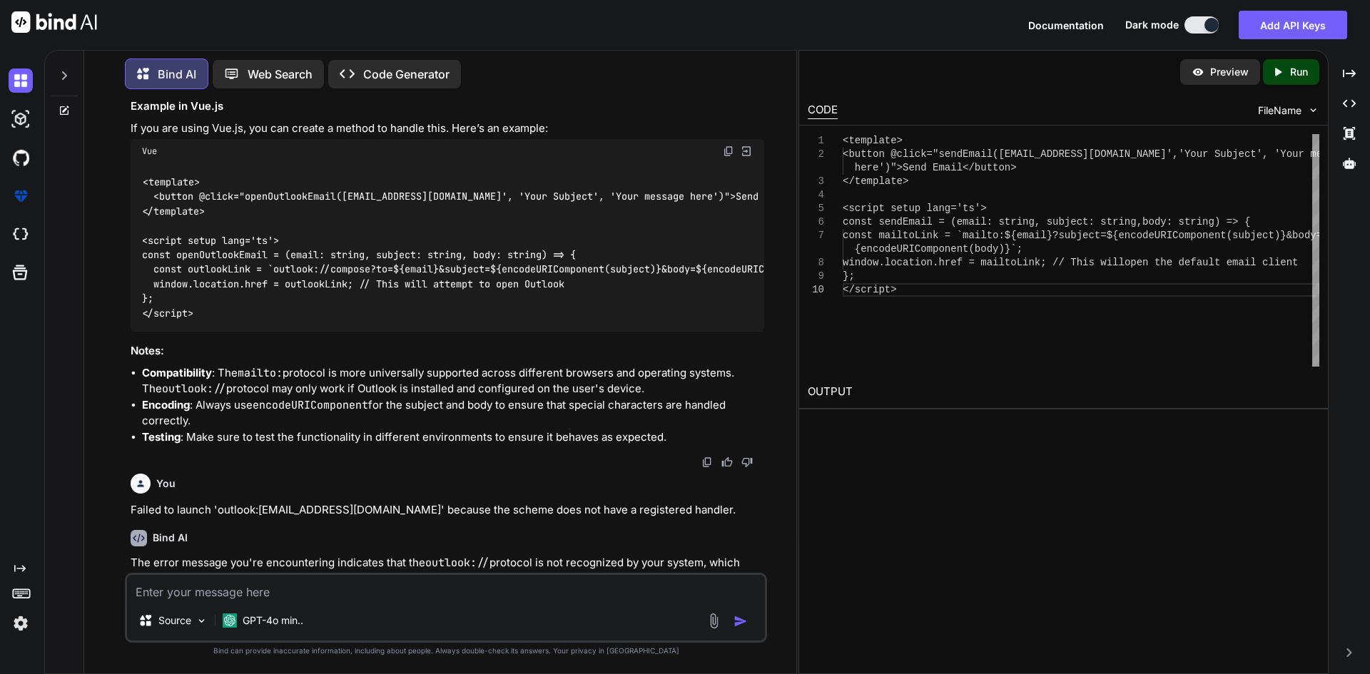
click at [250, 576] on textarea at bounding box center [446, 588] width 638 height 26
paste textarea "Failed to launch 'outlook:[EMAIL_ADDRESS][DOMAIN_NAME]&subject=&body=' because …"
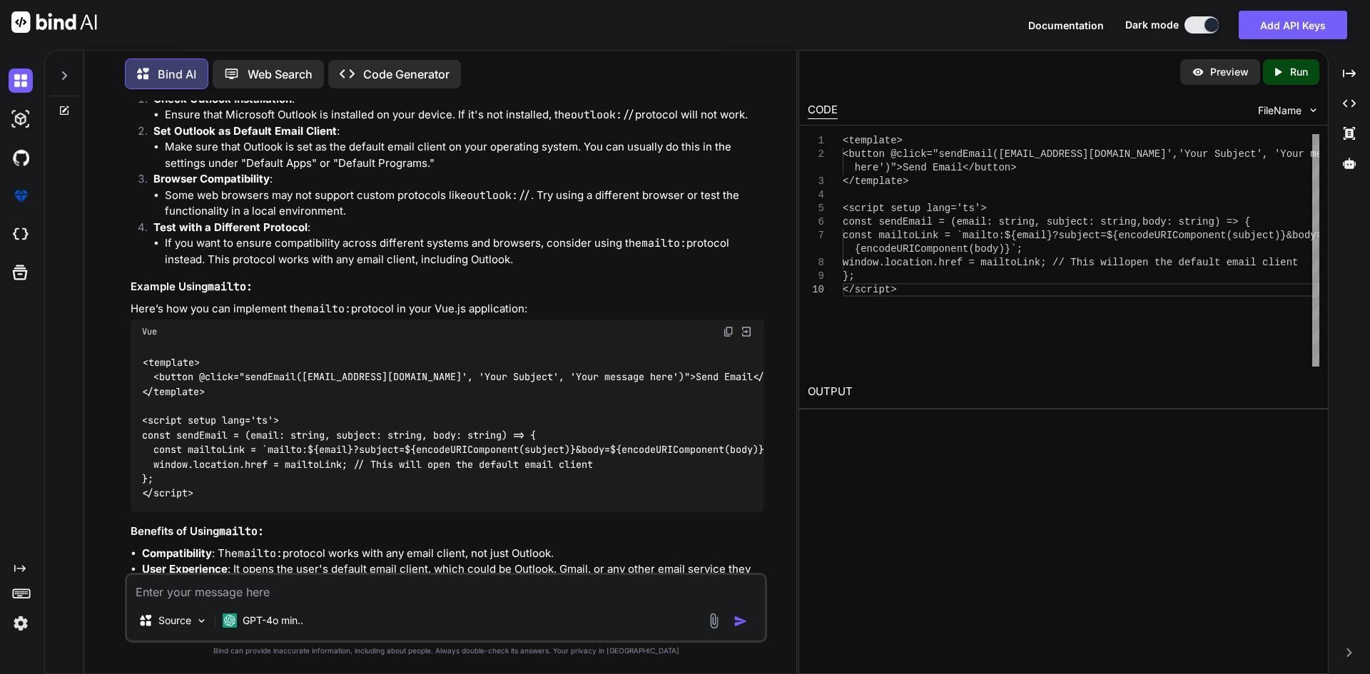
scroll to position [2524, 0]
